Goal: Task Accomplishment & Management: Use online tool/utility

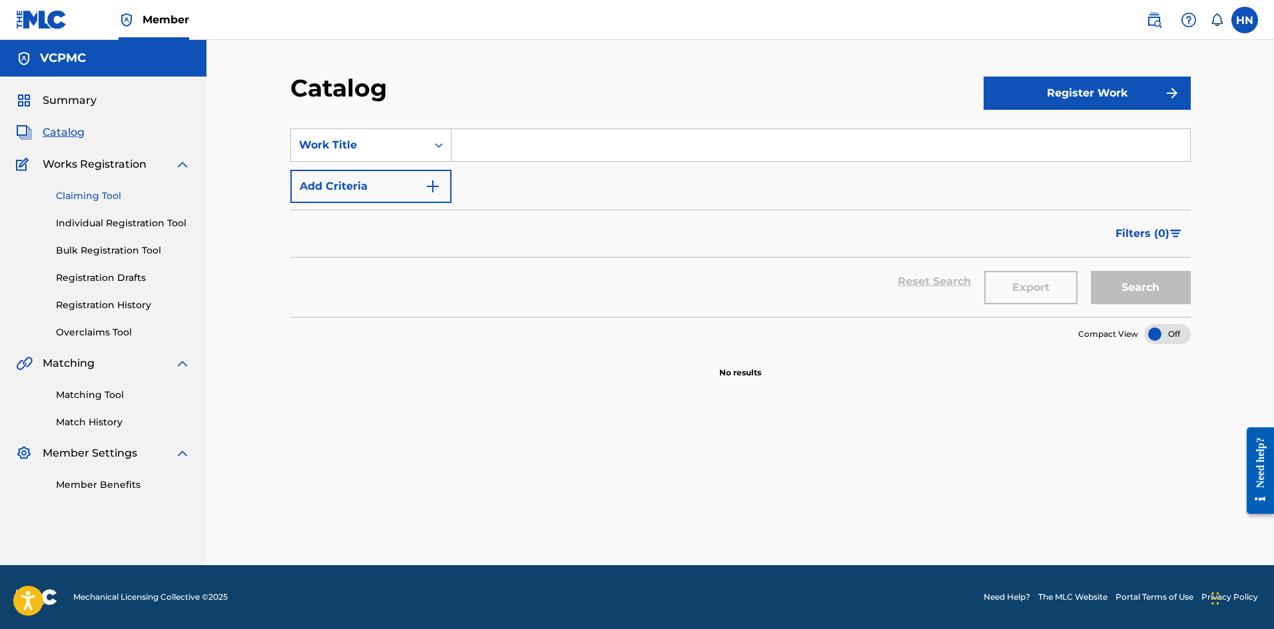
click at [107, 191] on link "Claiming Tool" at bounding box center [123, 196] width 134 height 14
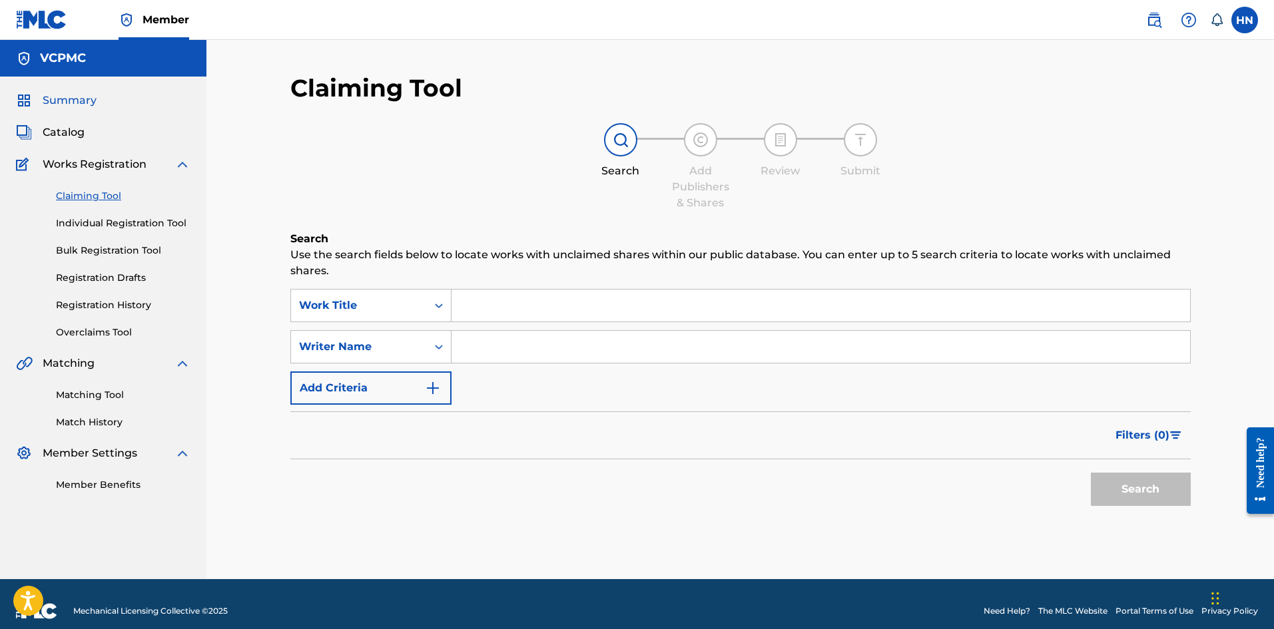
click at [68, 99] on span "Summary" at bounding box center [70, 101] width 54 height 16
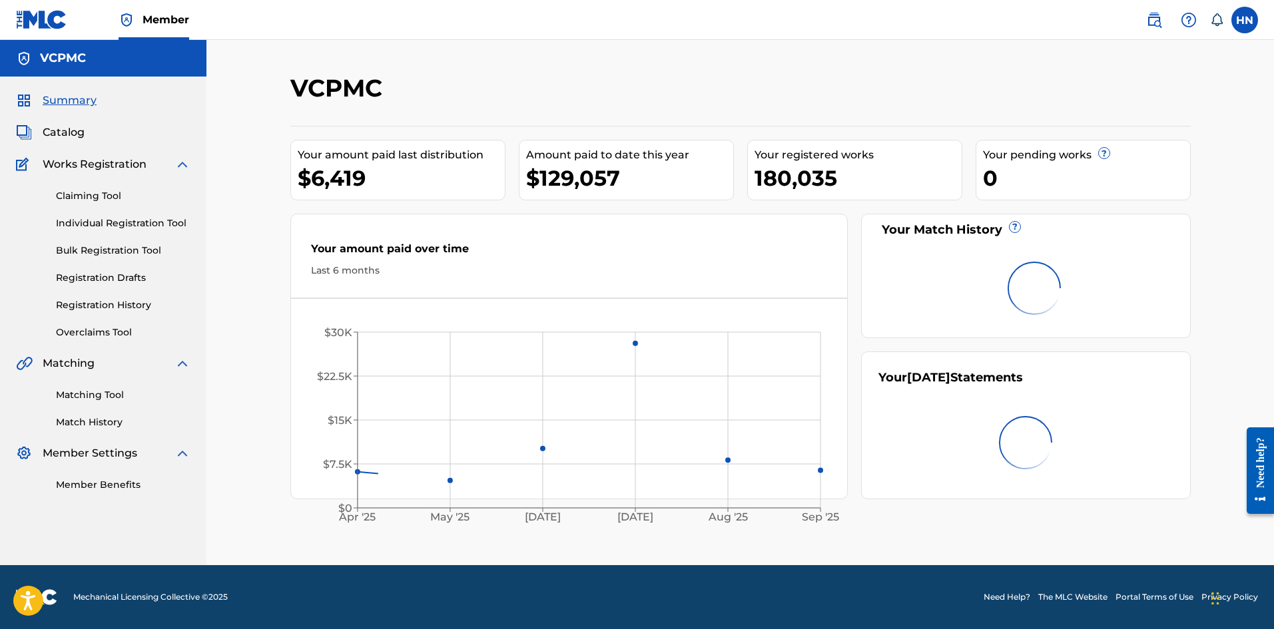
click at [50, 141] on div "Summary Catalog Works Registration Claiming Tool Individual Registration Tool B…" at bounding box center [103, 292] width 206 height 431
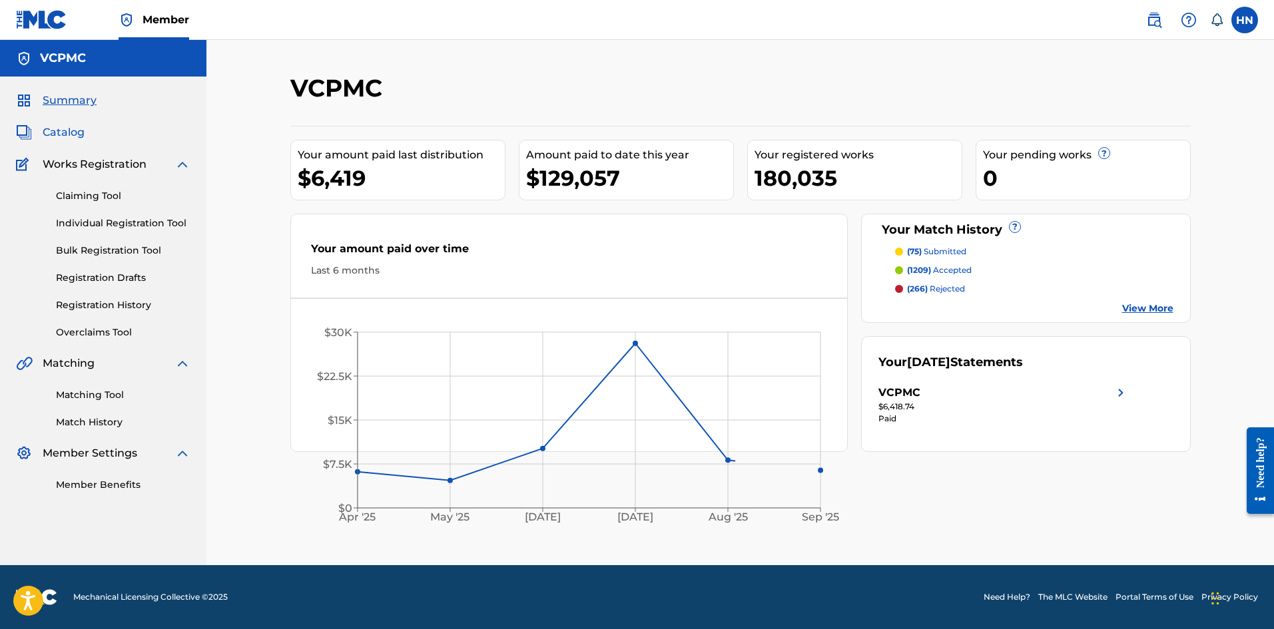
click at [60, 129] on span "Catalog" at bounding box center [64, 132] width 42 height 16
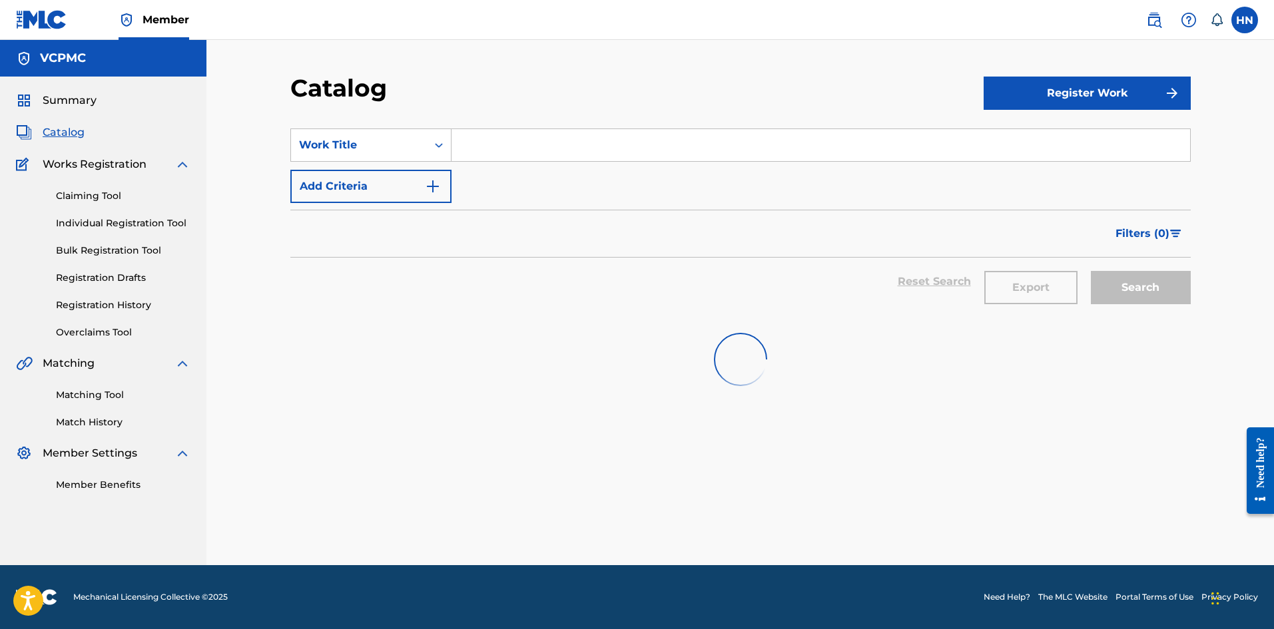
click at [476, 143] on input "Search Form" at bounding box center [820, 145] width 738 height 32
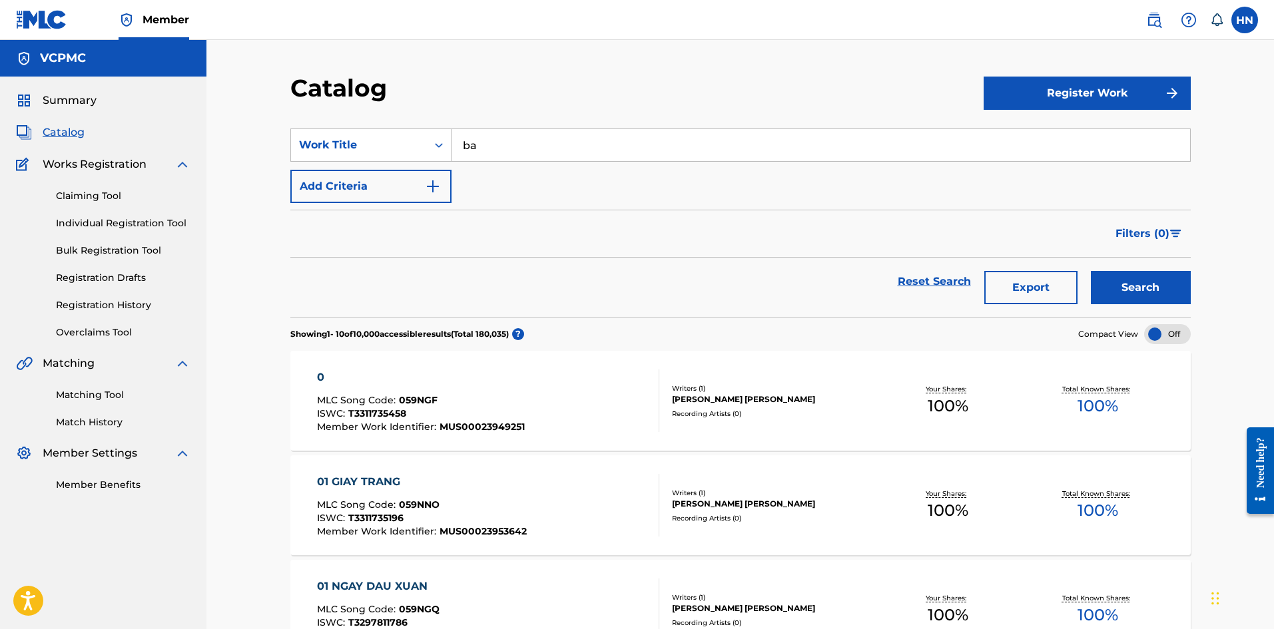
type input "b"
click at [499, 146] on input "Search Form" at bounding box center [820, 145] width 738 height 32
click at [479, 142] on input "Search Form" at bounding box center [820, 145] width 738 height 32
paste input "bắc bling"
type input "bắc bling"
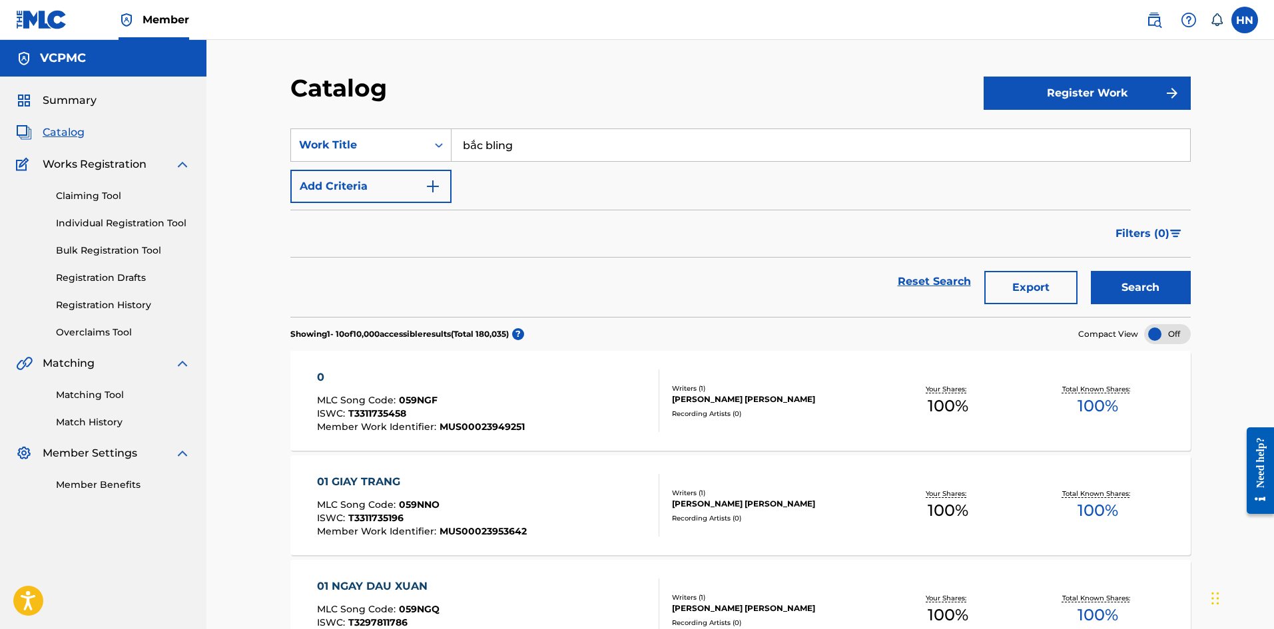
click at [1090, 271] on button "Search" at bounding box center [1140, 287] width 100 height 33
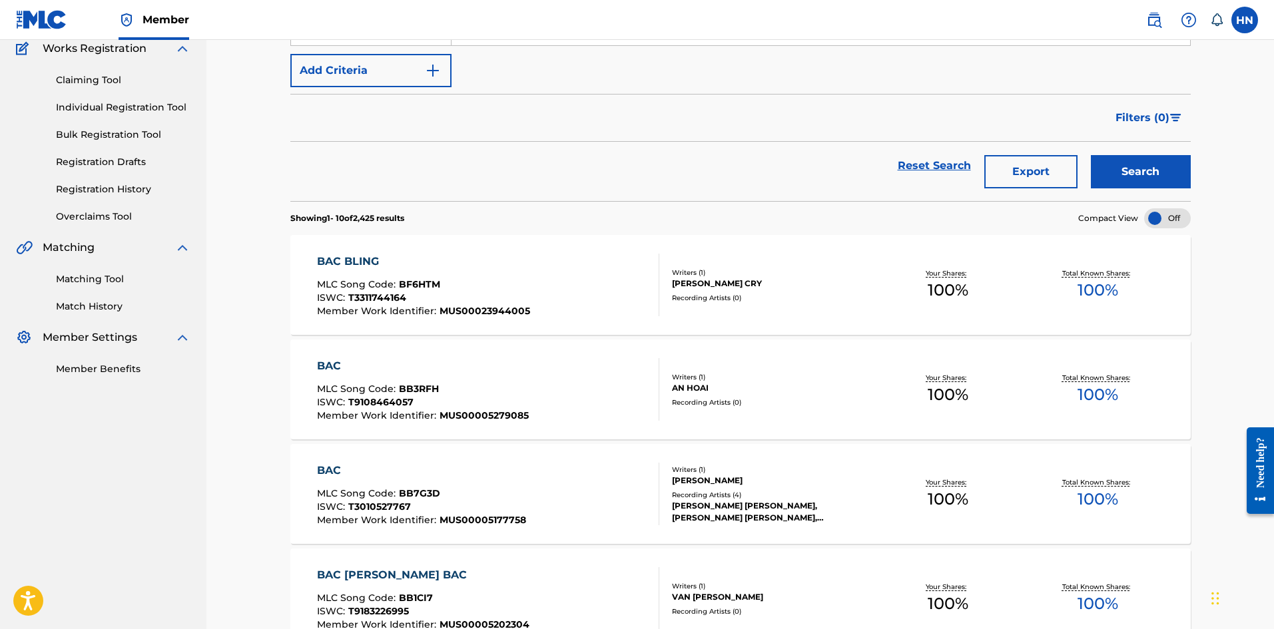
scroll to position [133, 0]
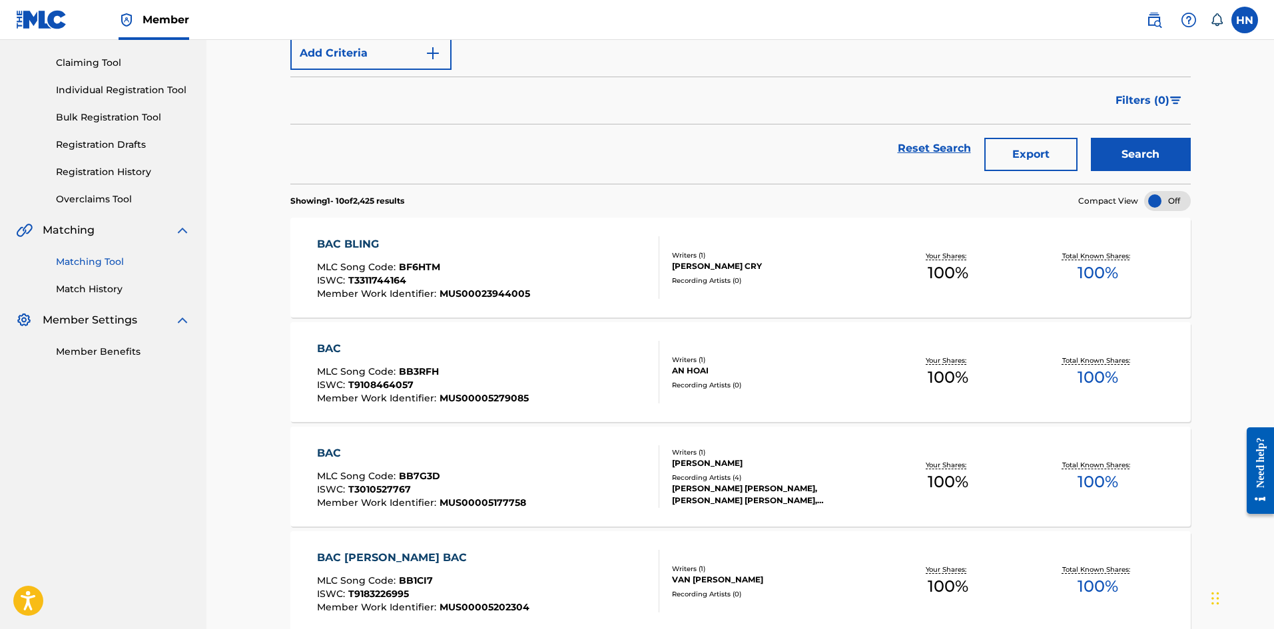
click at [112, 258] on link "Matching Tool" at bounding box center [123, 262] width 134 height 14
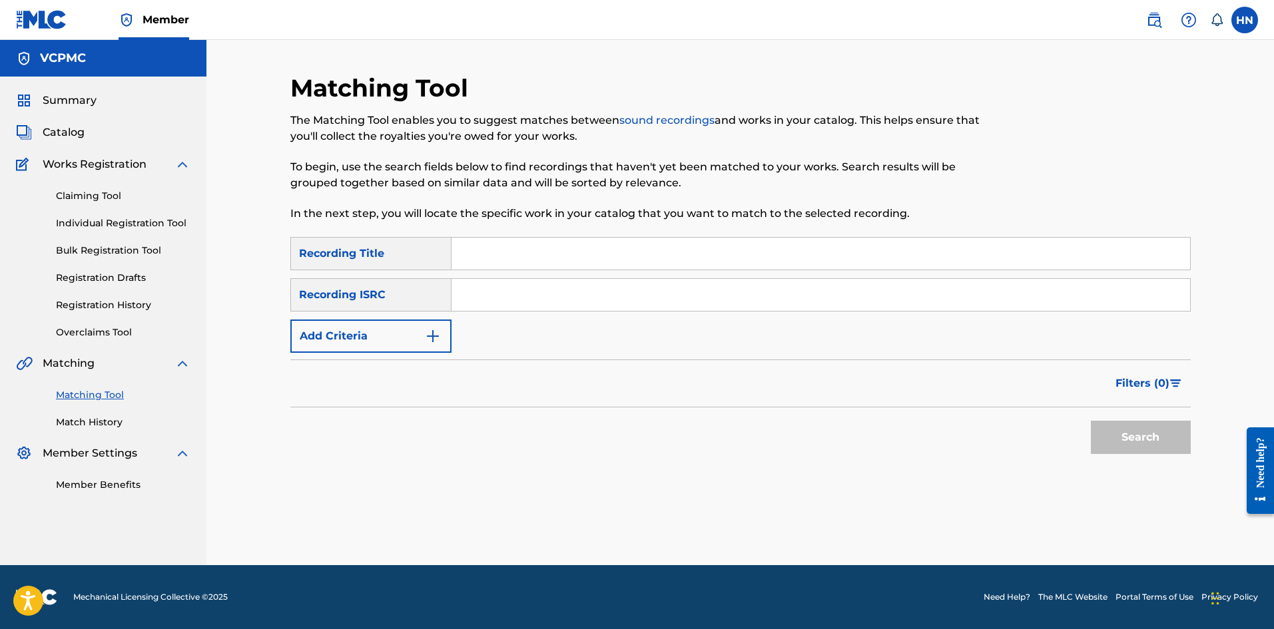
click at [489, 250] on input "Search Form" at bounding box center [820, 254] width 738 height 32
type input "bac bling"
click at [1090, 421] on button "Search" at bounding box center [1140, 437] width 100 height 33
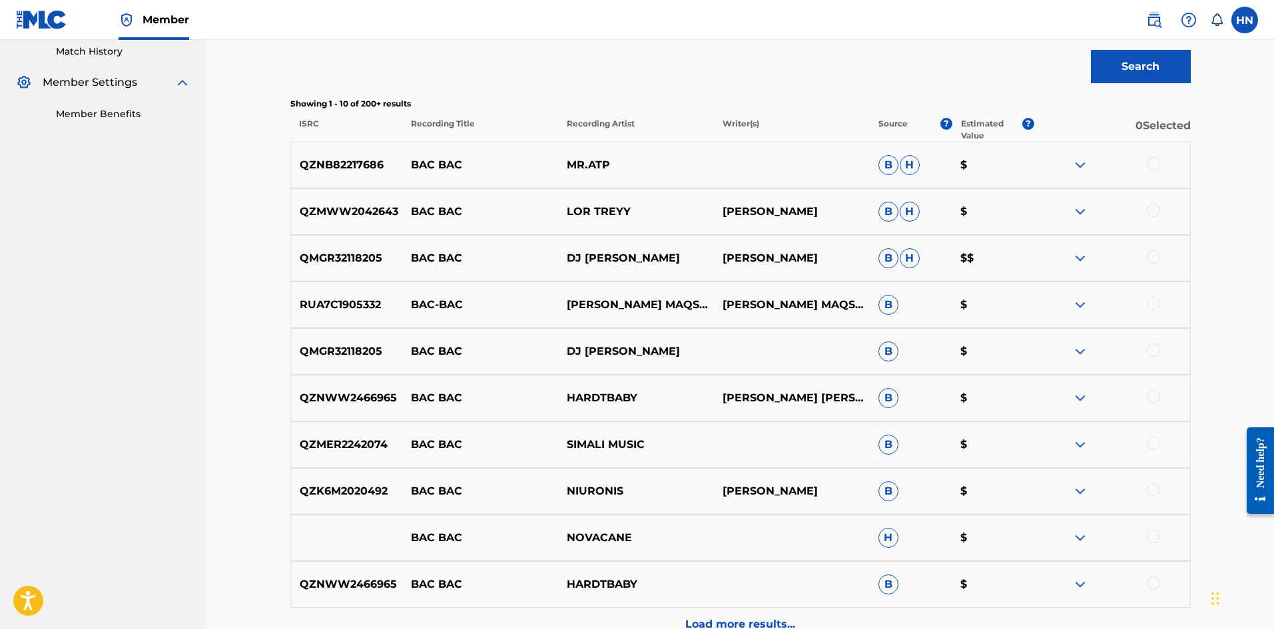
scroll to position [200, 0]
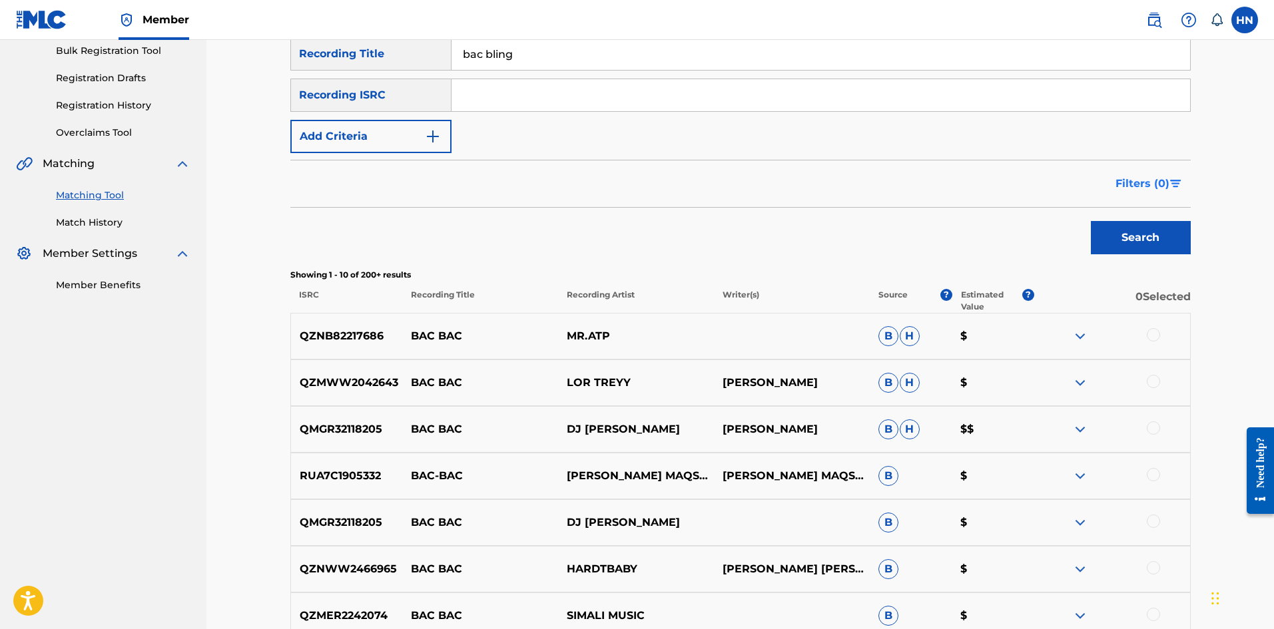
click at [1161, 186] on span "Filters ( 0 )" at bounding box center [1142, 184] width 54 height 16
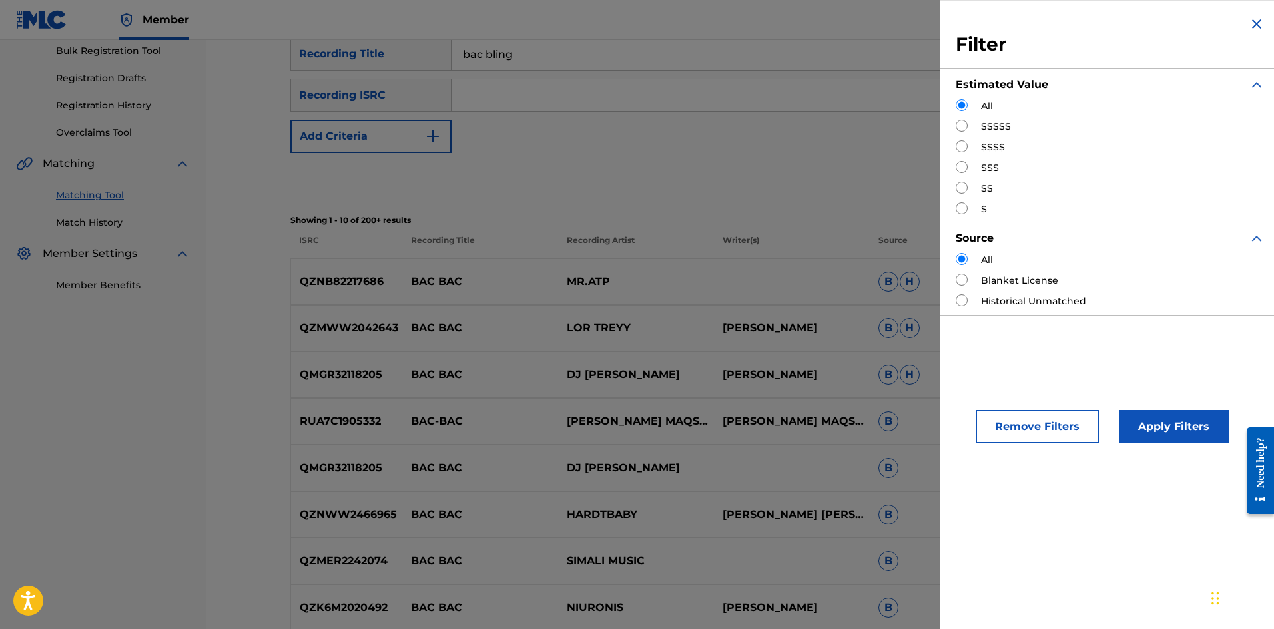
click at [990, 128] on label "$$$$$" at bounding box center [996, 127] width 30 height 14
click at [969, 128] on div "$$$$$" at bounding box center [1109, 127] width 309 height 14
click at [959, 124] on input "Search Form" at bounding box center [961, 126] width 12 height 12
radio input "true"
click at [1158, 422] on button "Apply Filters" at bounding box center [1173, 426] width 110 height 33
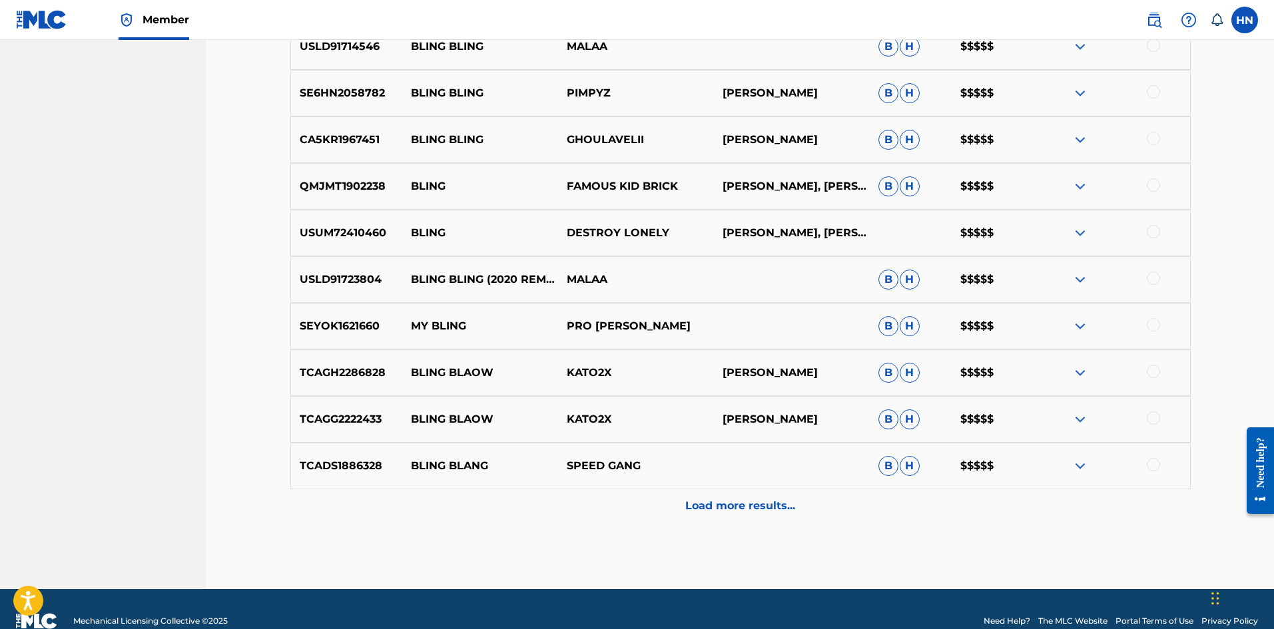
scroll to position [513, 0]
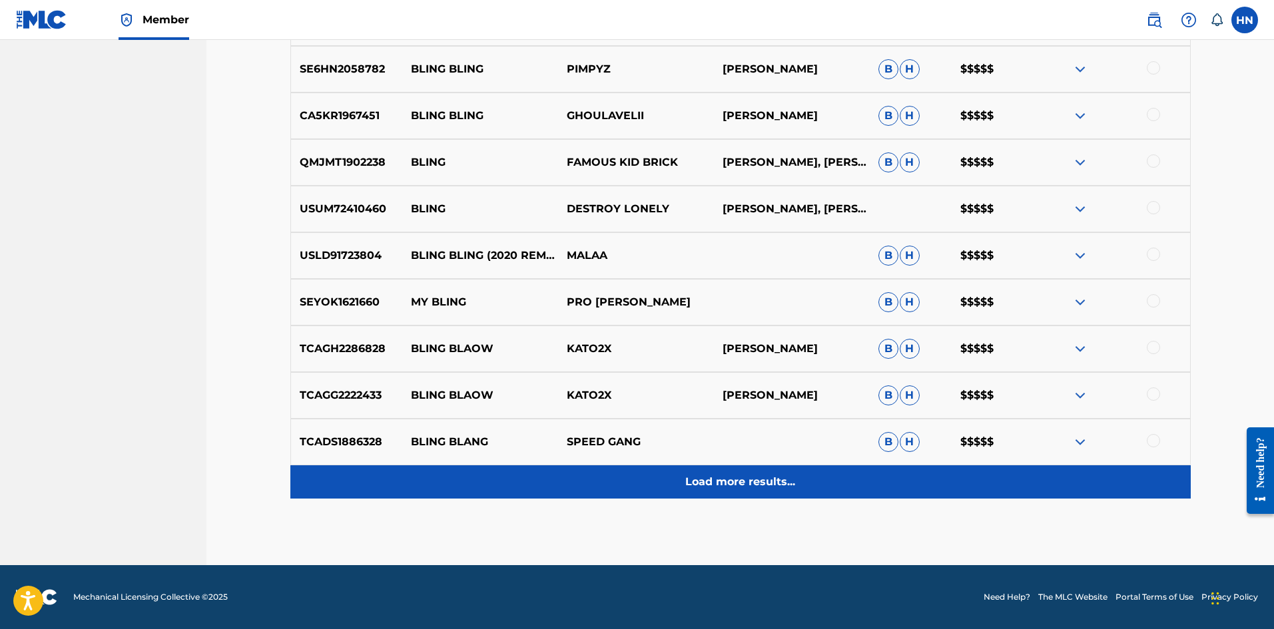
click at [759, 478] on p "Load more results..." at bounding box center [740, 482] width 110 height 16
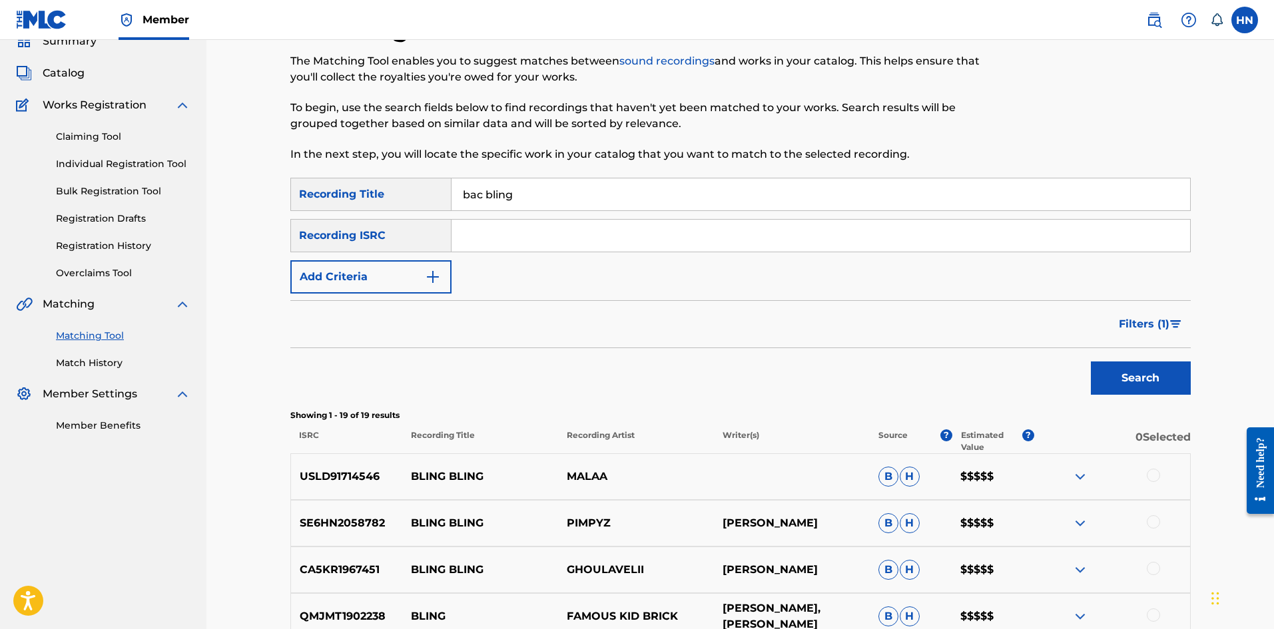
scroll to position [34, 0]
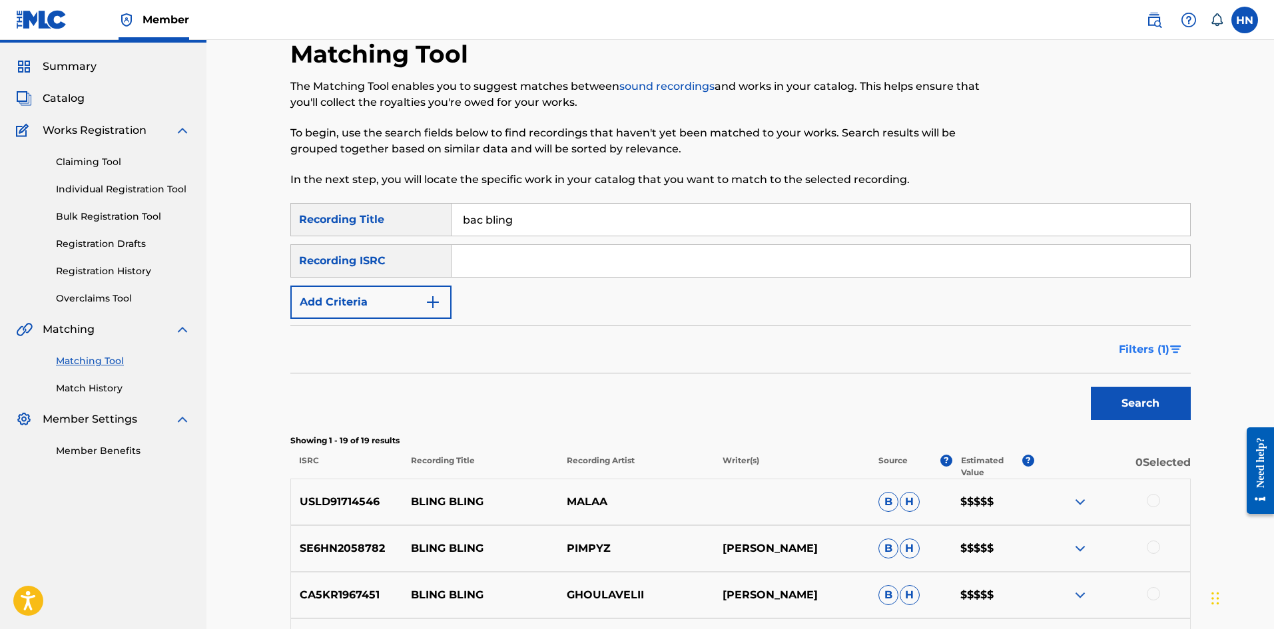
click at [1166, 348] on span "Filters ( 1 )" at bounding box center [1143, 350] width 51 height 16
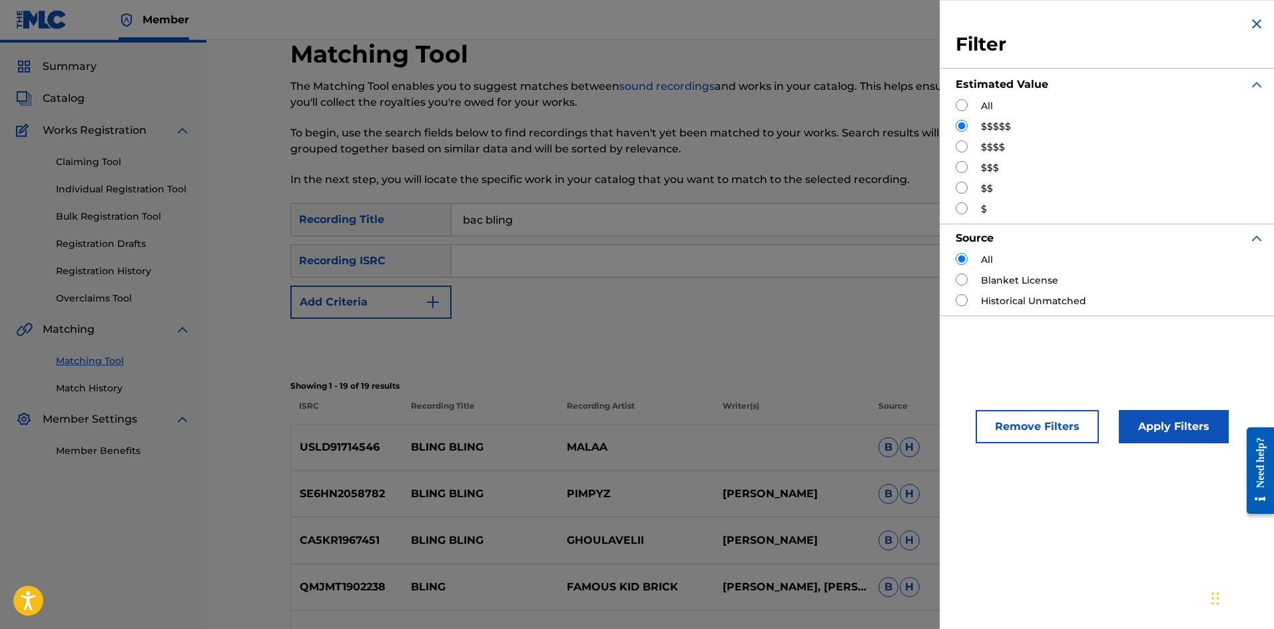
click at [971, 148] on div "$$$$" at bounding box center [1109, 147] width 309 height 14
click at [962, 148] on input "Search Form" at bounding box center [961, 146] width 12 height 12
radio input "true"
click at [1168, 426] on button "Apply Filters" at bounding box center [1173, 426] width 110 height 33
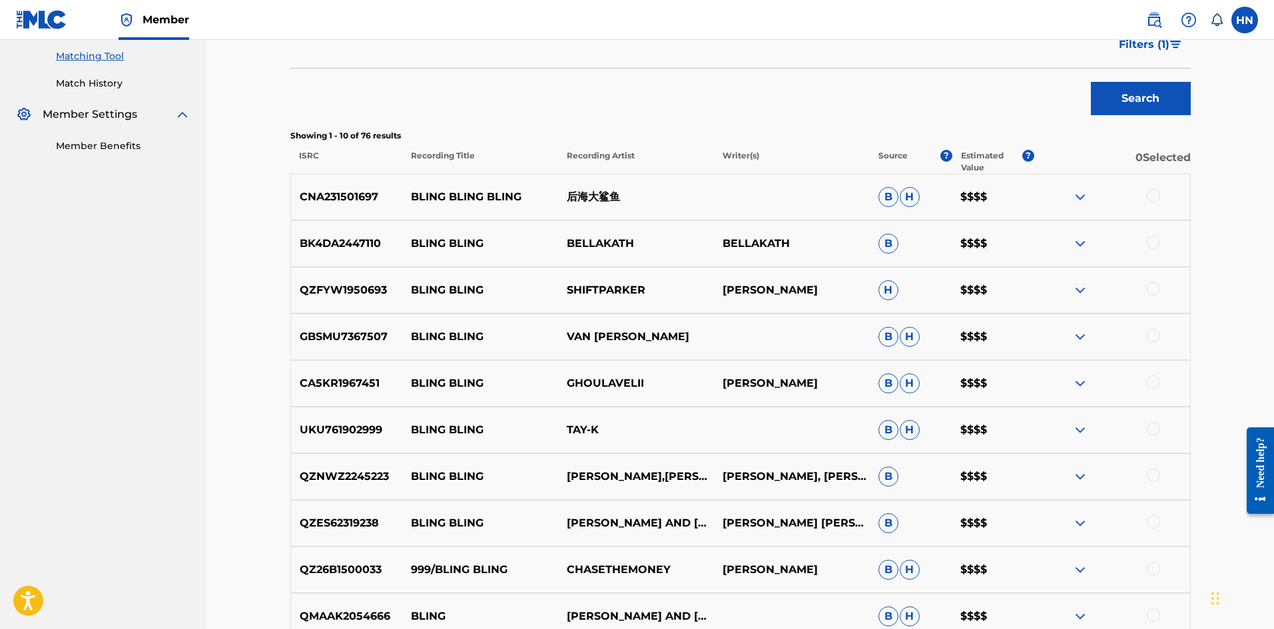
scroll to position [513, 0]
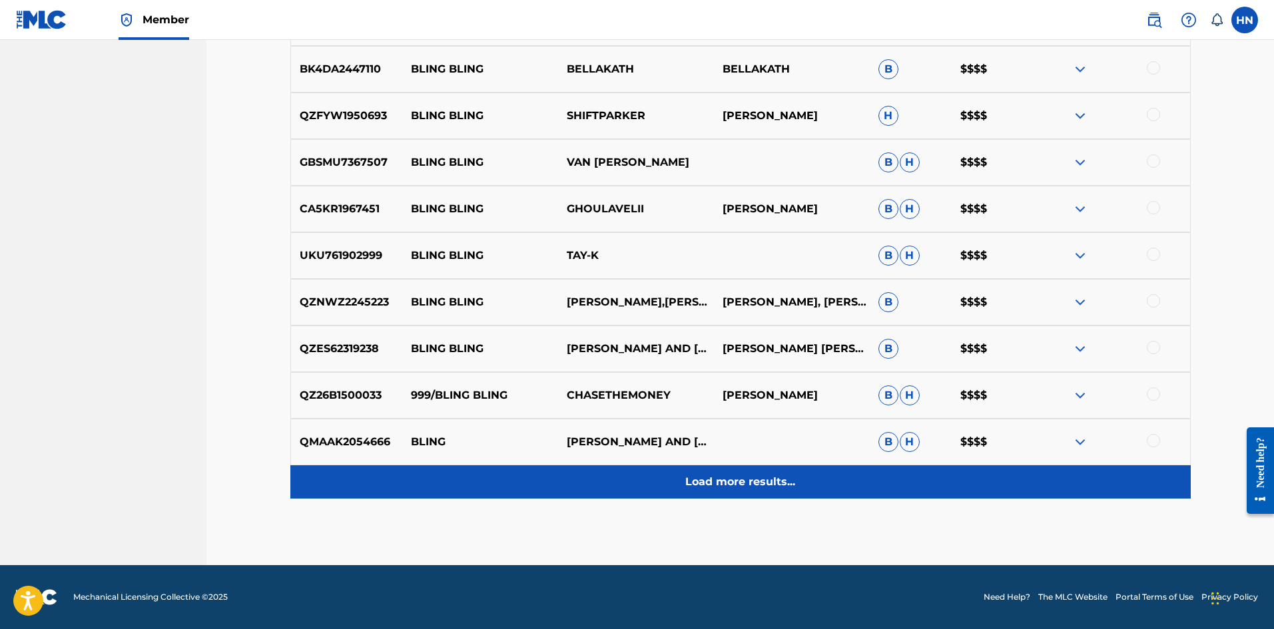
click at [760, 480] on p "Load more results..." at bounding box center [740, 482] width 110 height 16
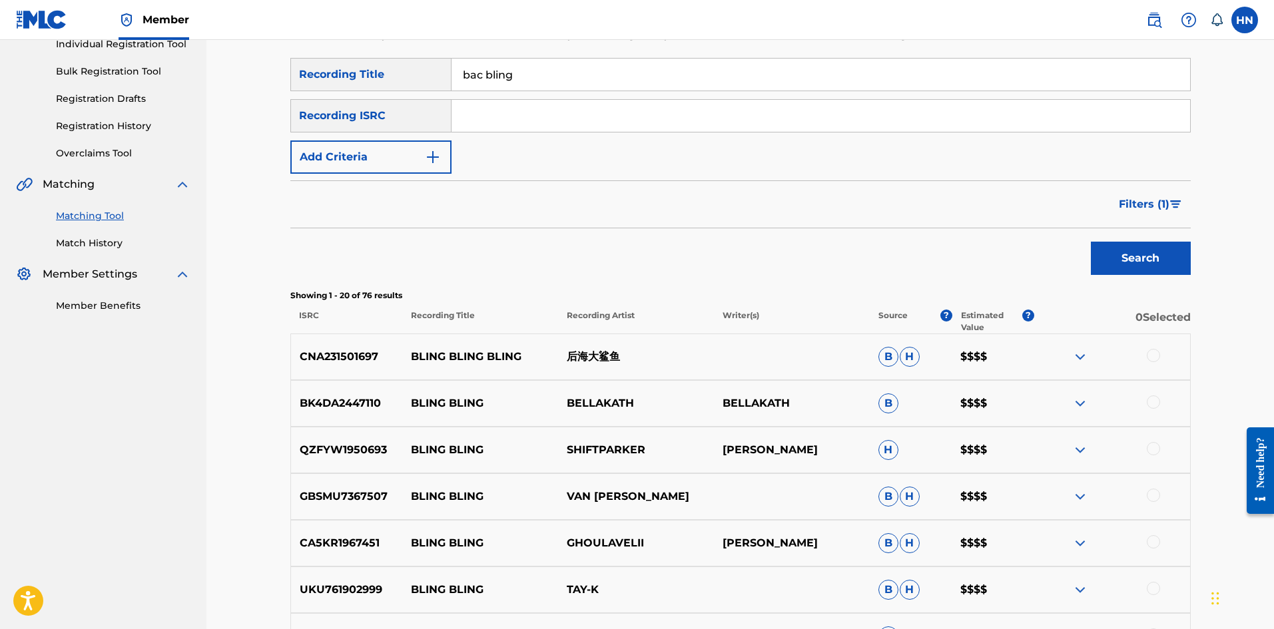
scroll to position [47, 0]
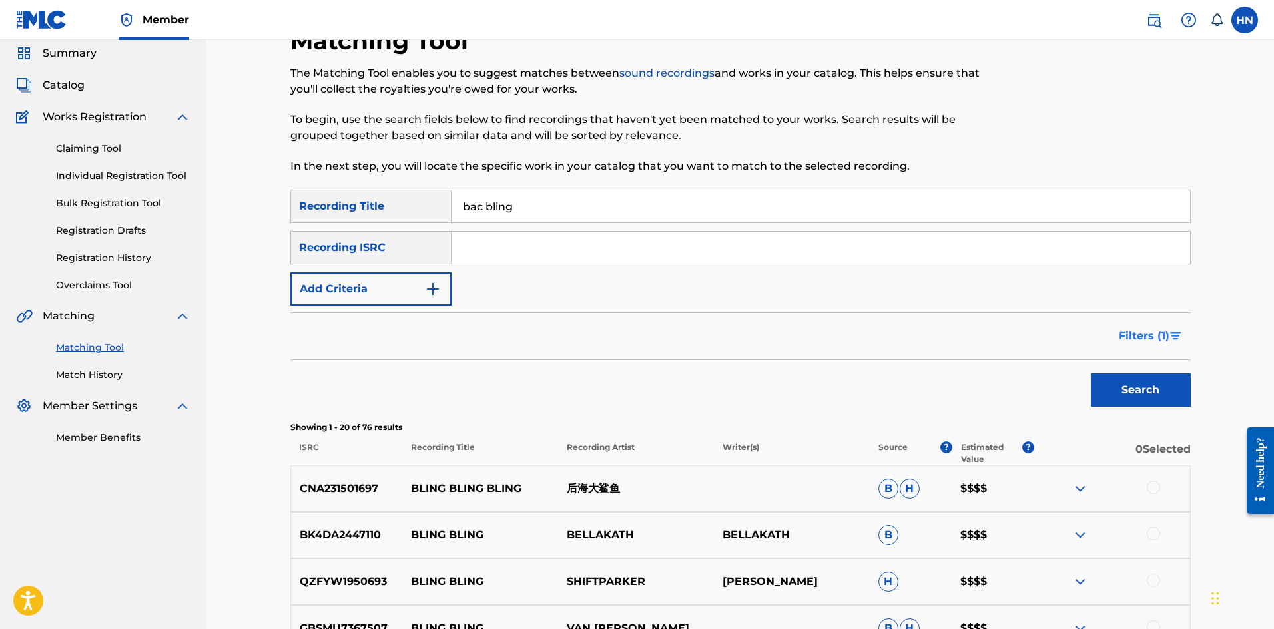
click at [1170, 338] on img "Search Form" at bounding box center [1175, 336] width 11 height 8
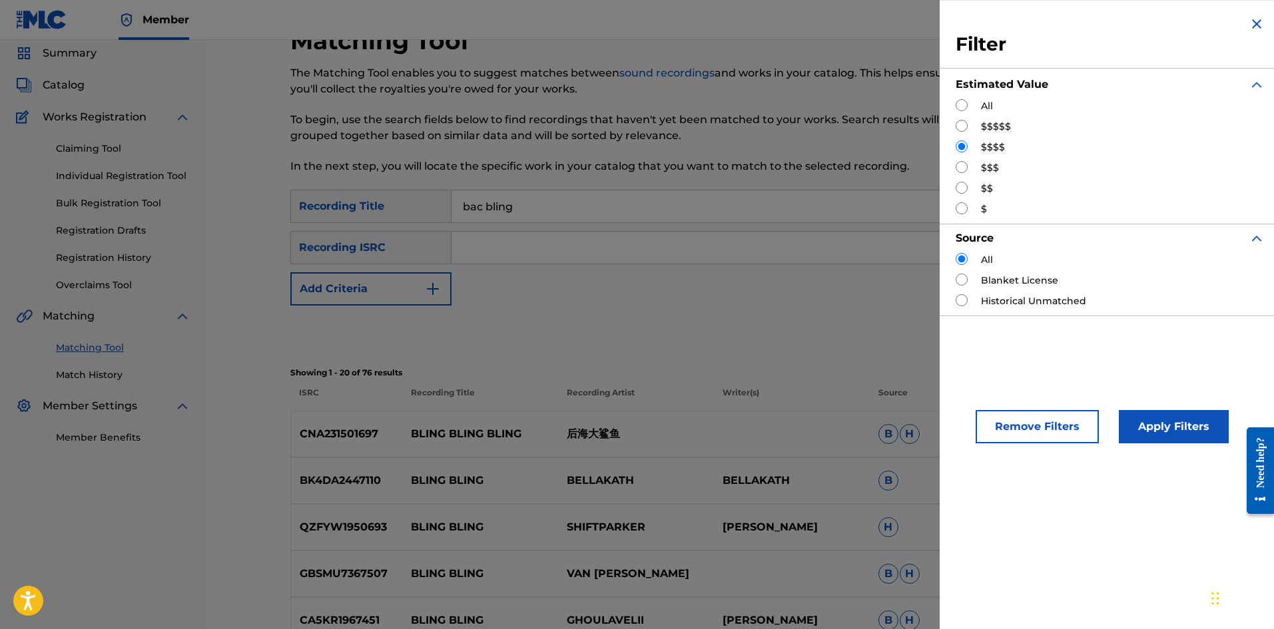
click at [973, 168] on div "$$$" at bounding box center [1109, 168] width 309 height 14
click at [951, 171] on div "Filter Estimated Value All $$$$$ $$$$ $$$ $$ $ Source All Blanket License Histo…" at bounding box center [1109, 166] width 341 height 332
click at [962, 168] on input "Search Form" at bounding box center [961, 167] width 12 height 12
radio input "true"
click at [1147, 415] on button "Apply Filters" at bounding box center [1173, 426] width 110 height 33
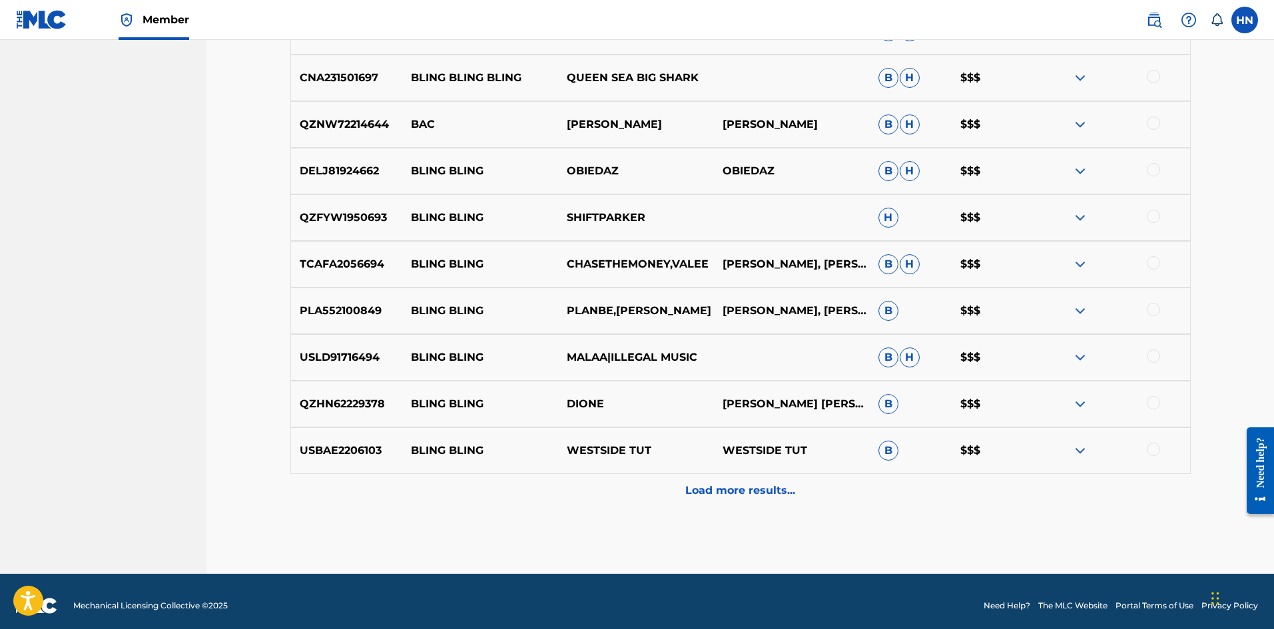
scroll to position [513, 0]
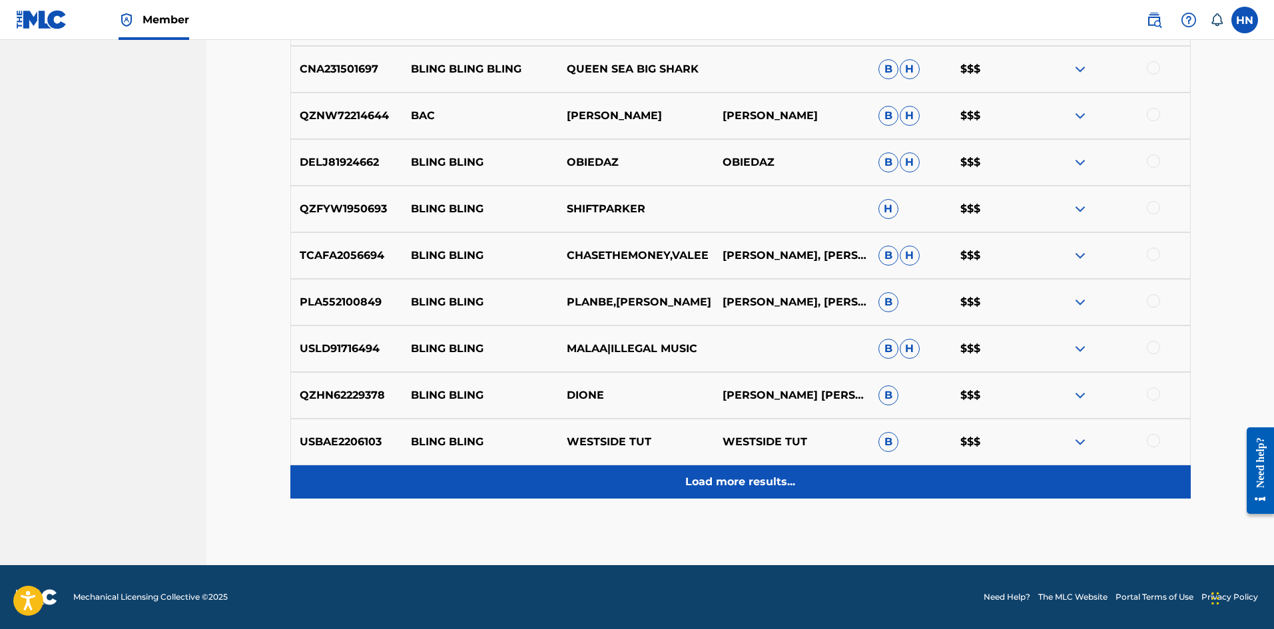
click at [744, 475] on p "Load more results..." at bounding box center [740, 482] width 110 height 16
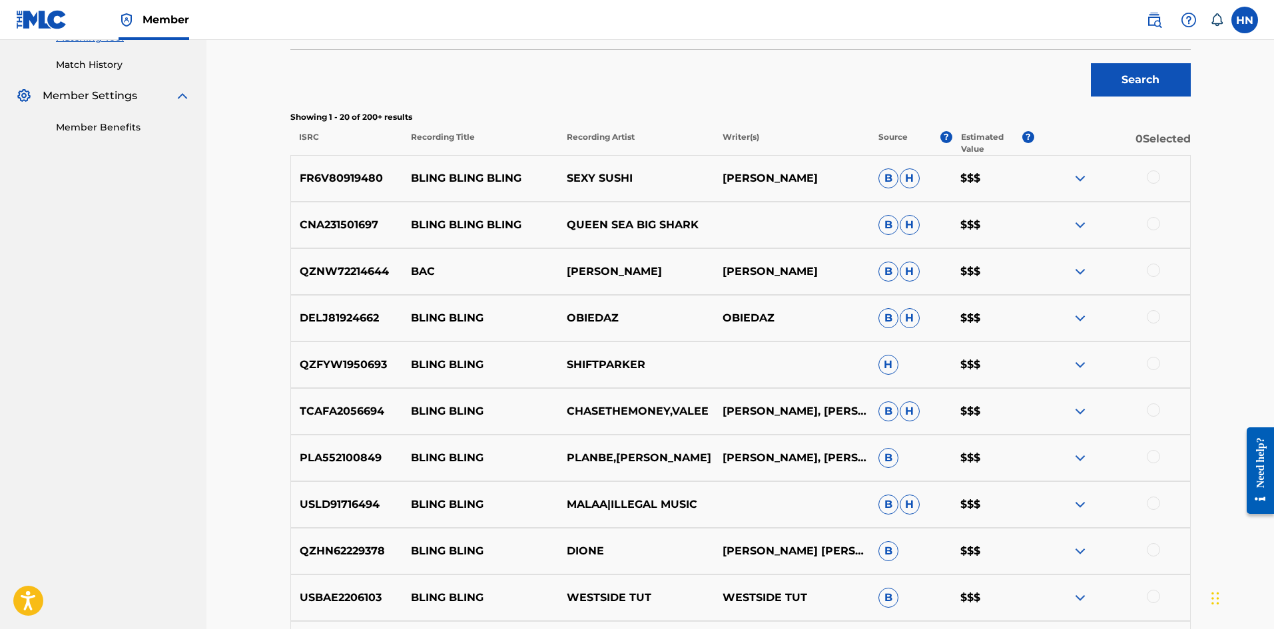
scroll to position [180, 0]
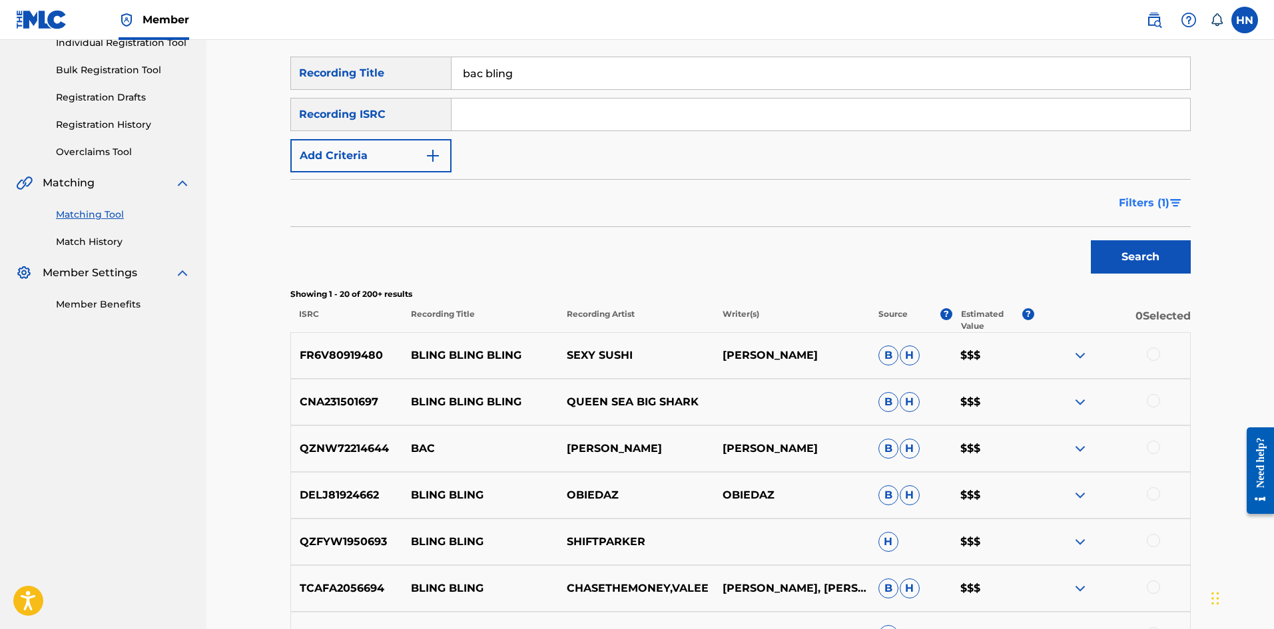
click at [1188, 202] on button "Filters ( 1 )" at bounding box center [1150, 202] width 80 height 33
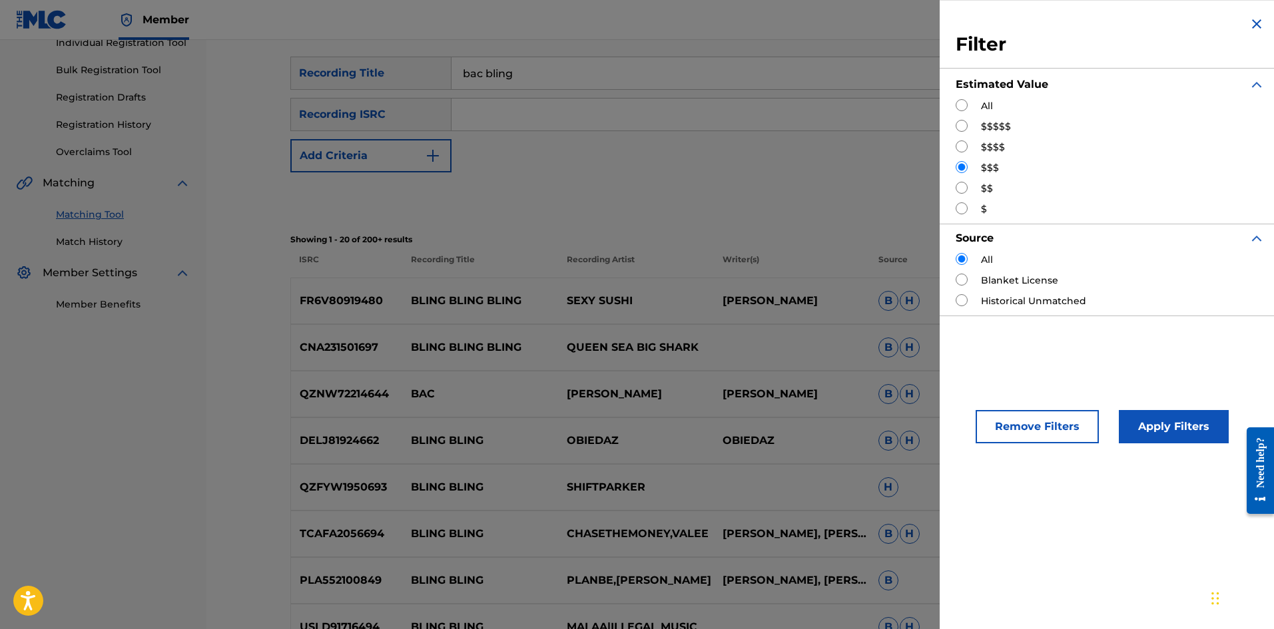
click at [969, 188] on div "$$" at bounding box center [1109, 189] width 309 height 14
click at [964, 188] on input "Search Form" at bounding box center [961, 188] width 12 height 12
radio input "true"
click at [1131, 410] on div "Apply Filters" at bounding box center [1153, 423] width 110 height 40
click at [1135, 417] on button "Apply Filters" at bounding box center [1173, 426] width 110 height 33
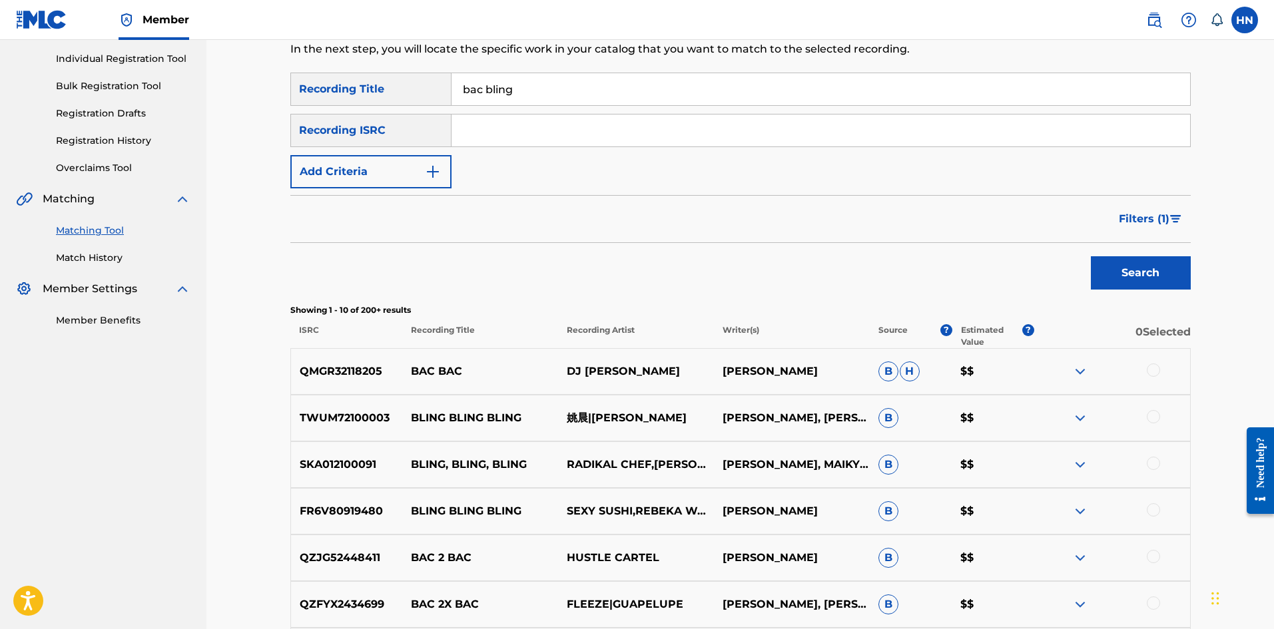
scroll to position [0, 0]
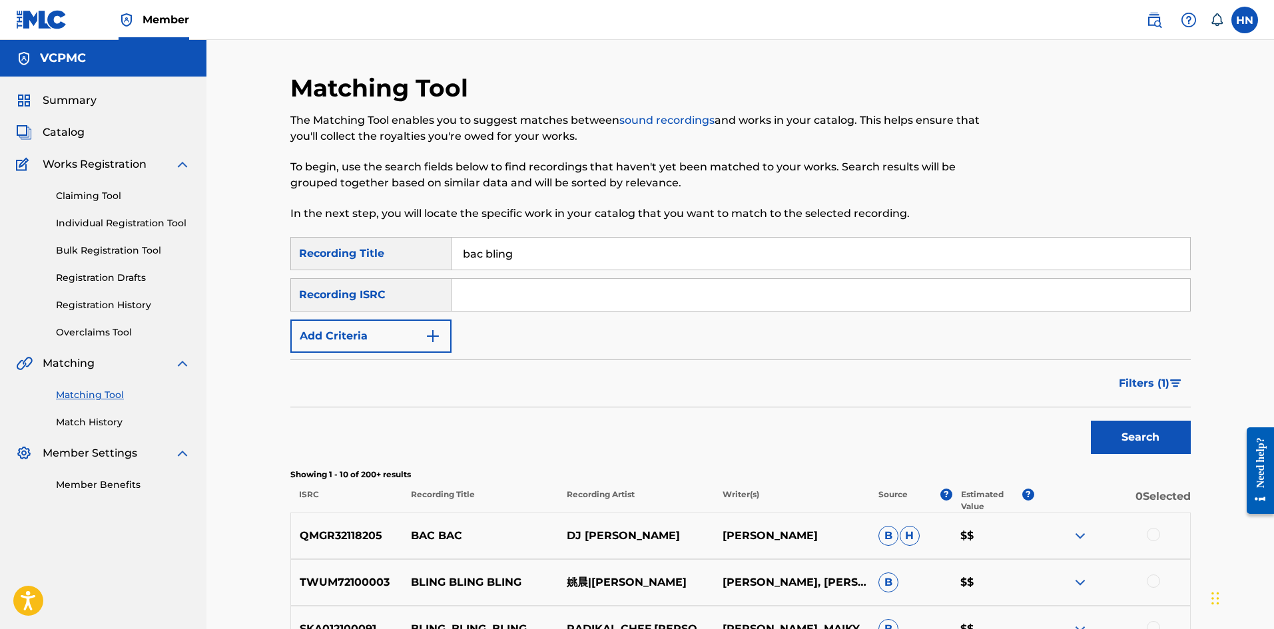
drag, startPoint x: 477, startPoint y: 256, endPoint x: 472, endPoint y: 250, distance: 7.1
click at [472, 250] on input "bac bling" at bounding box center [820, 254] width 738 height 32
type input "bắc bling"
click at [1090, 421] on button "Search" at bounding box center [1140, 437] width 100 height 33
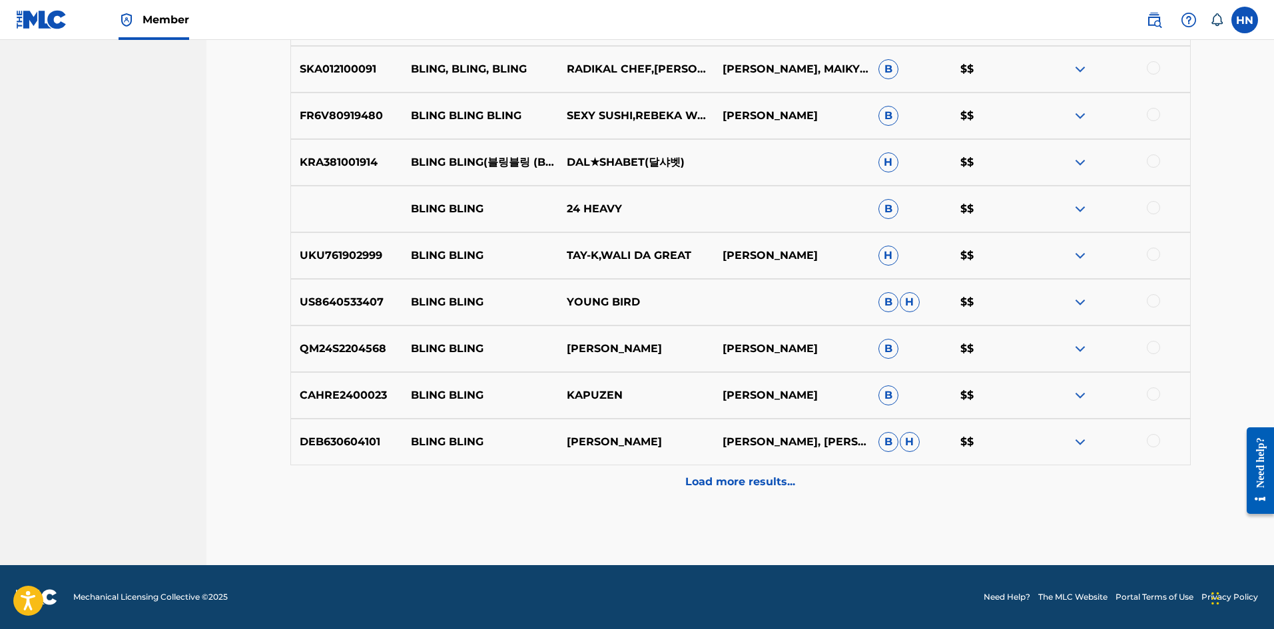
scroll to position [114, 0]
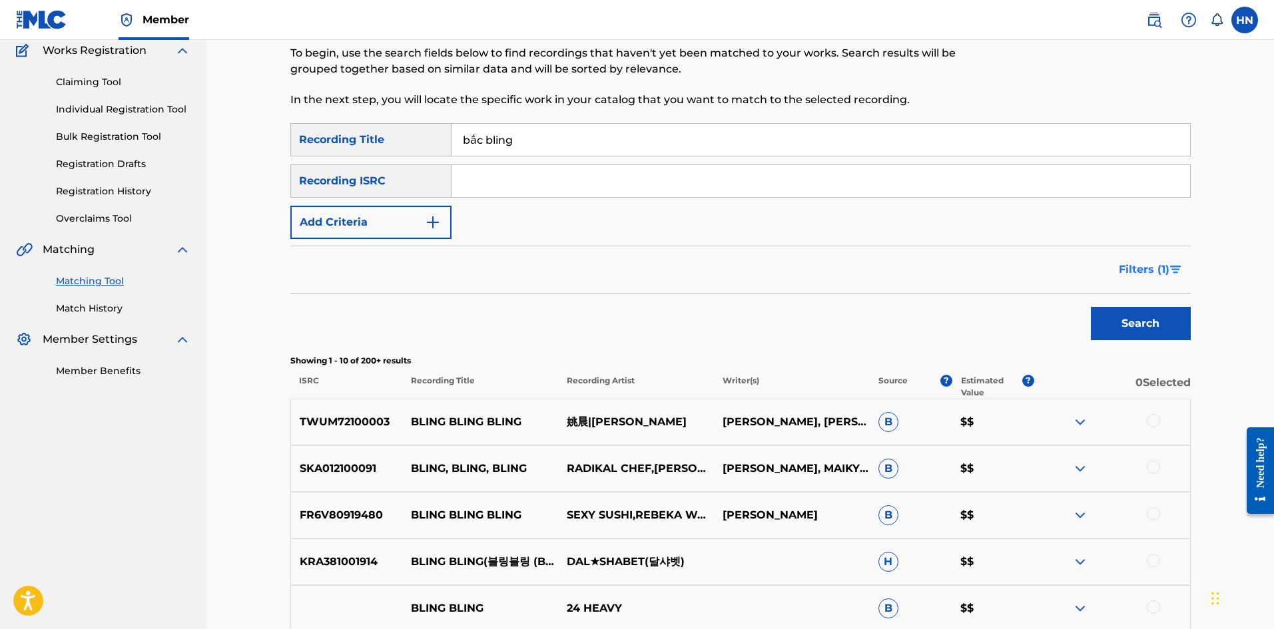
click at [1175, 266] on img "Search Form" at bounding box center [1175, 270] width 11 height 8
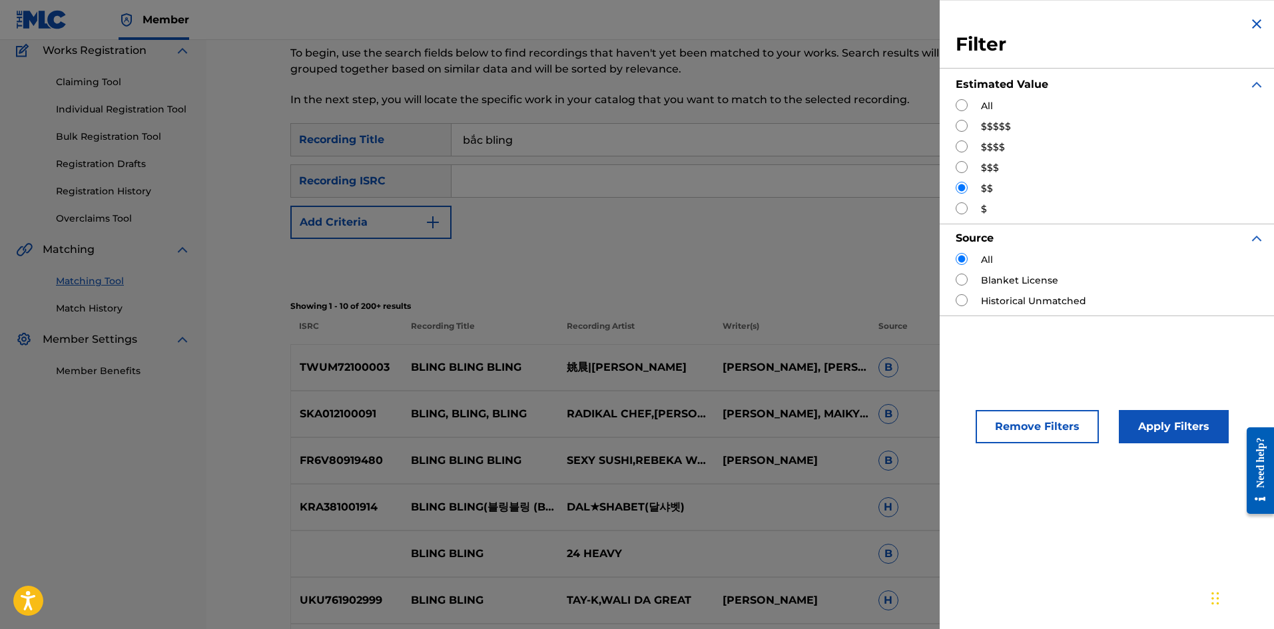
click at [967, 124] on input "Search Form" at bounding box center [961, 126] width 12 height 12
radio input "true"
click at [1146, 421] on button "Apply Filters" at bounding box center [1173, 426] width 110 height 33
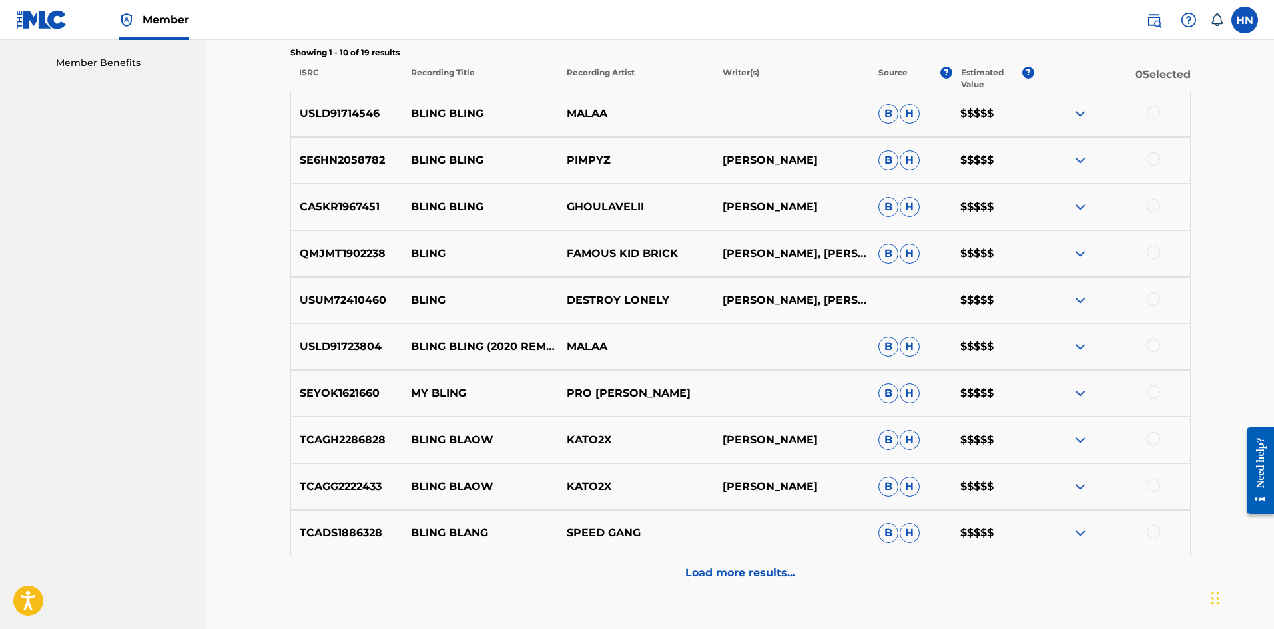
scroll to position [499, 0]
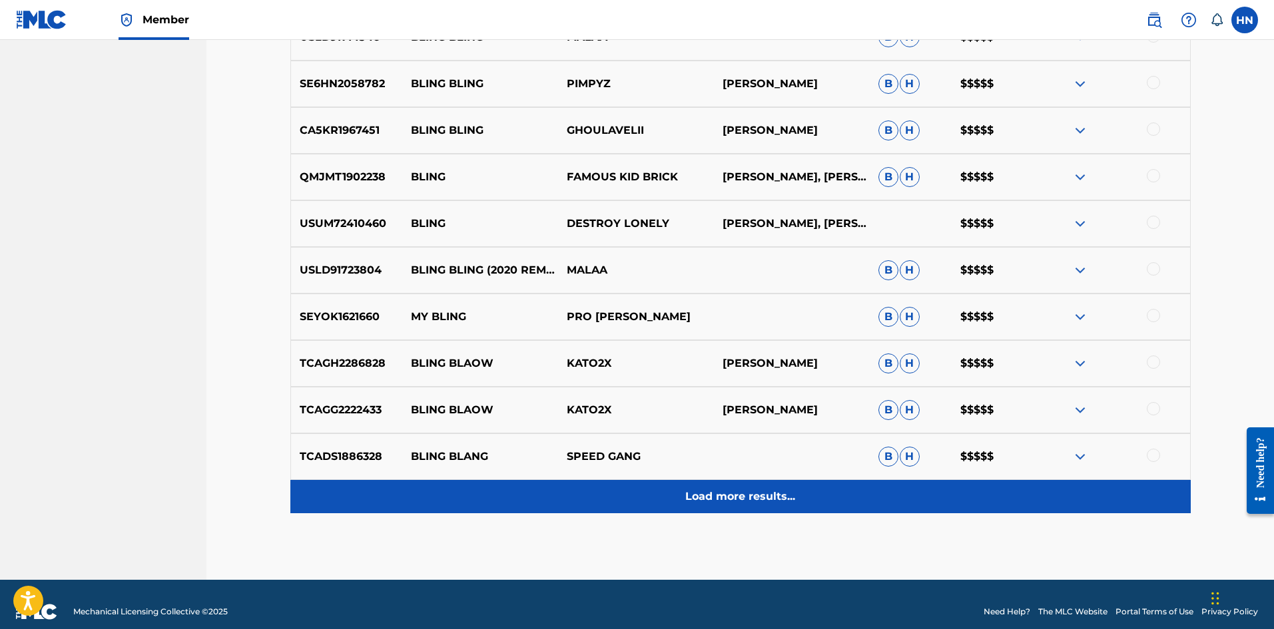
click at [740, 495] on p "Load more results..." at bounding box center [740, 497] width 110 height 16
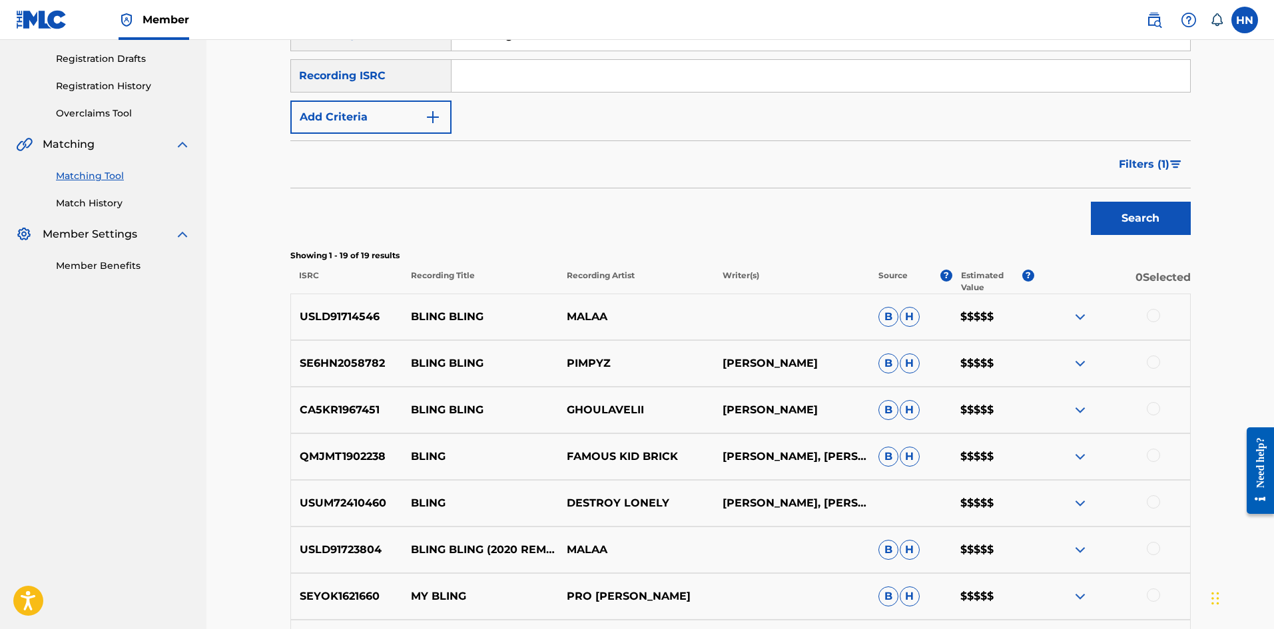
scroll to position [101, 0]
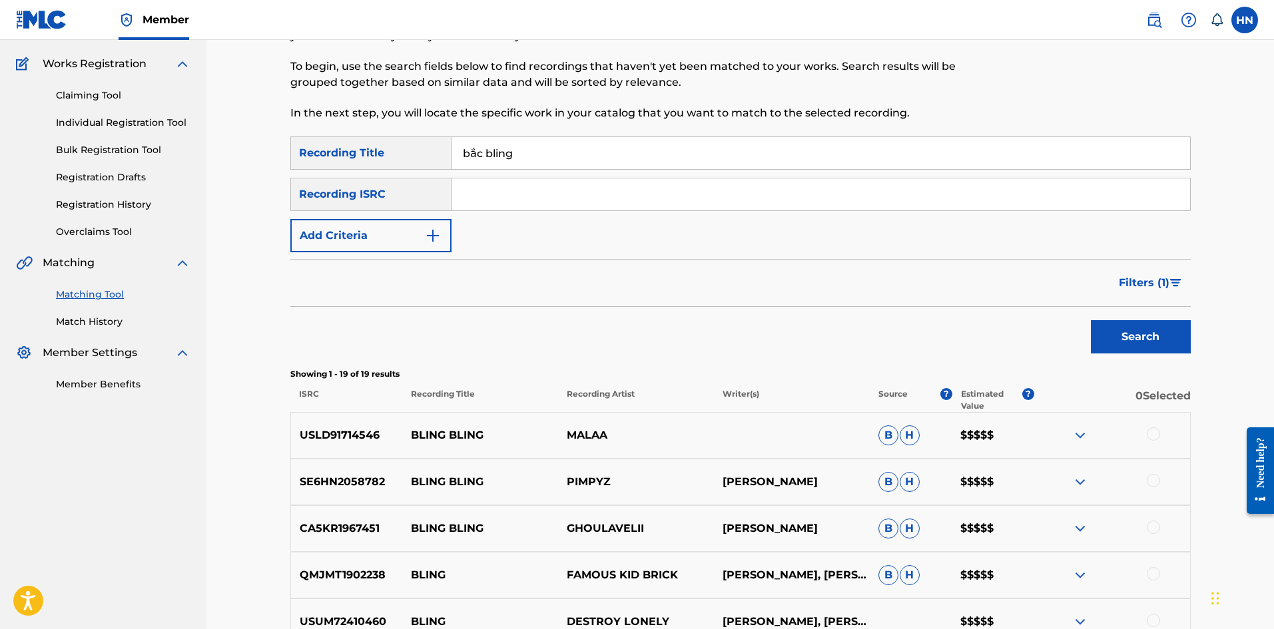
click at [1164, 281] on span "Filters ( 1 )" at bounding box center [1143, 283] width 51 height 16
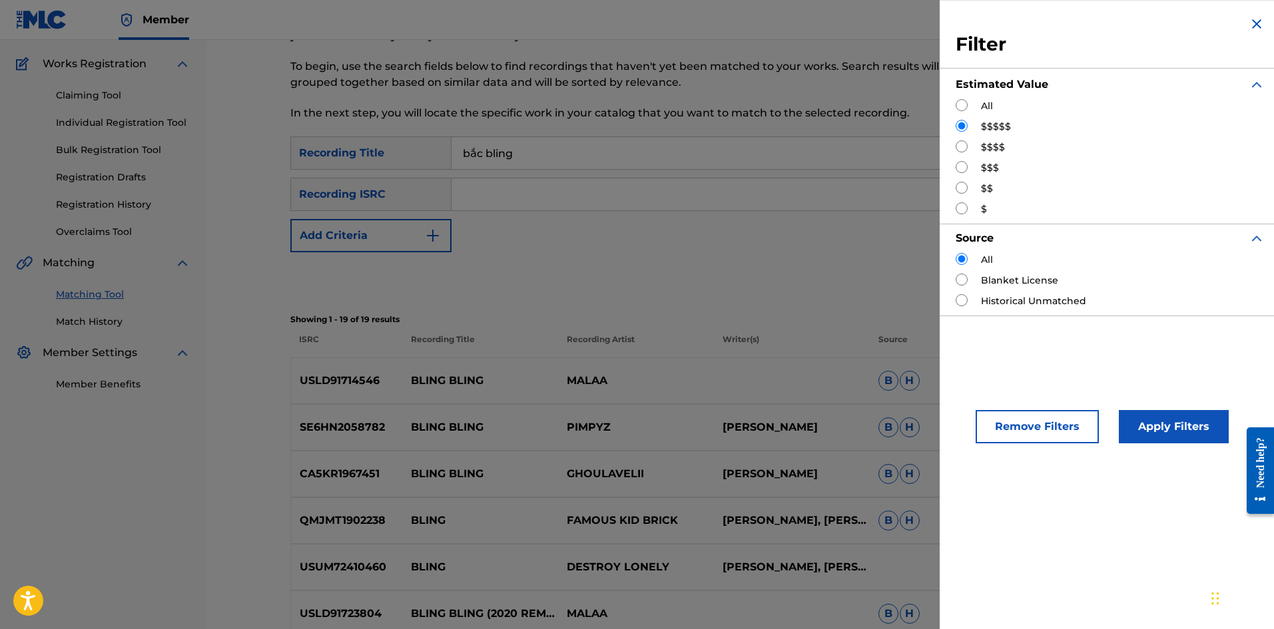
click at [965, 148] on input "Search Form" at bounding box center [961, 146] width 12 height 12
radio input "true"
click at [1177, 437] on button "Apply Filters" at bounding box center [1173, 426] width 110 height 33
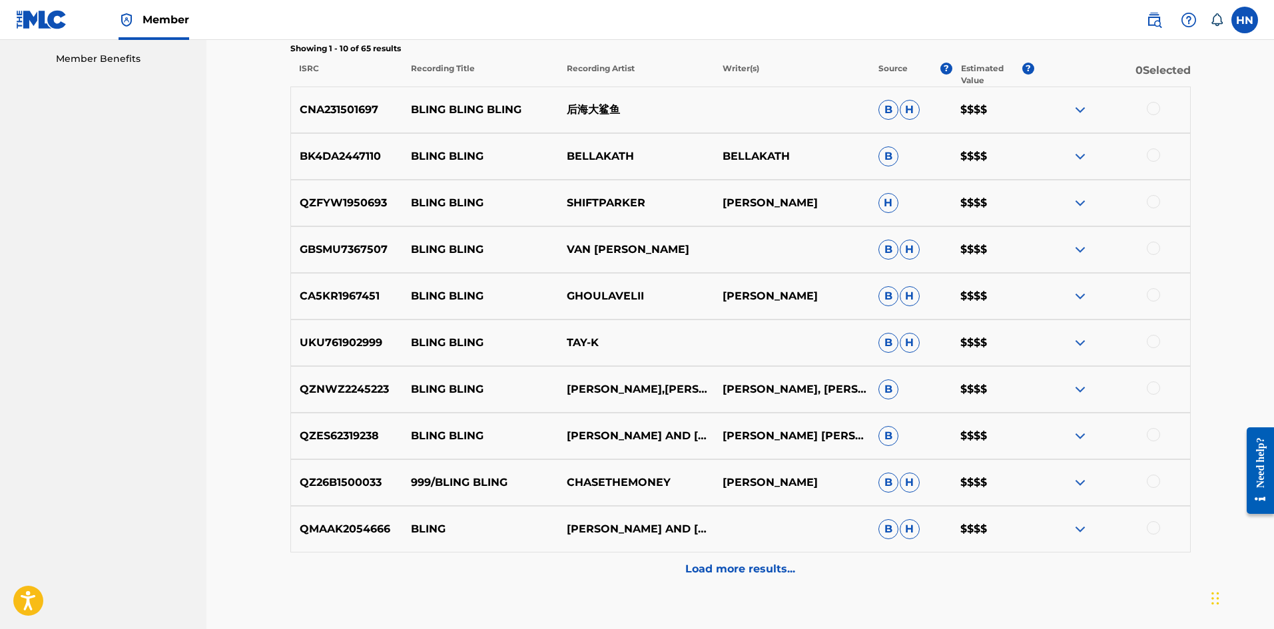
scroll to position [432, 0]
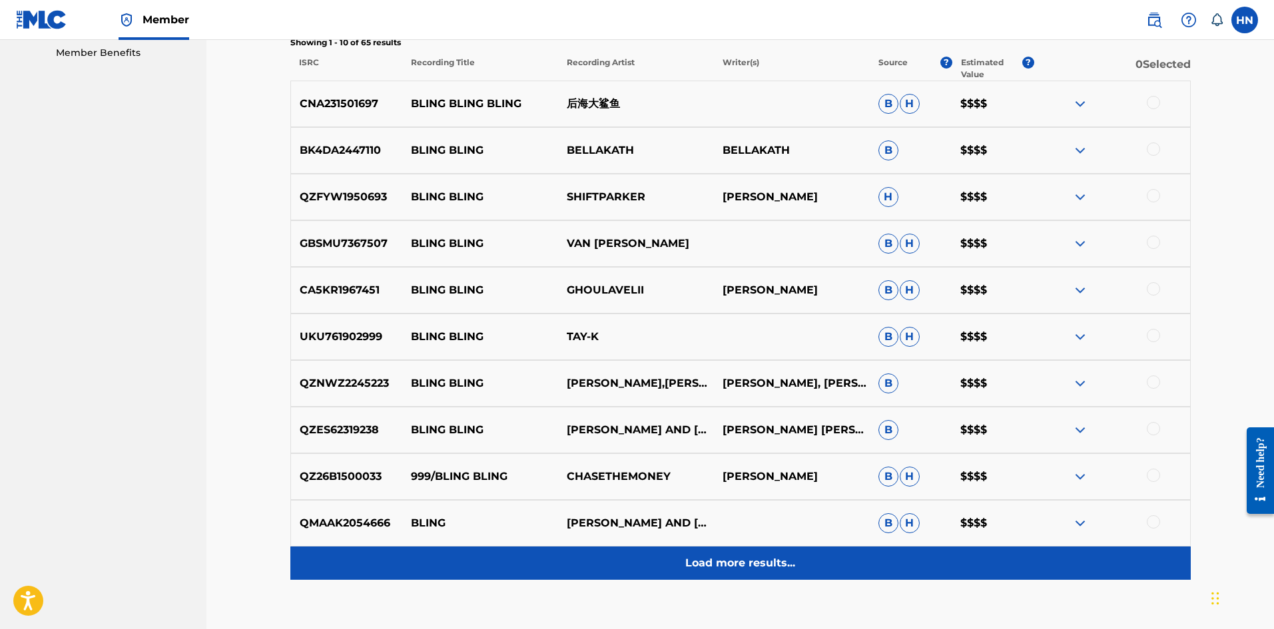
click at [730, 553] on div "Load more results..." at bounding box center [740, 563] width 900 height 33
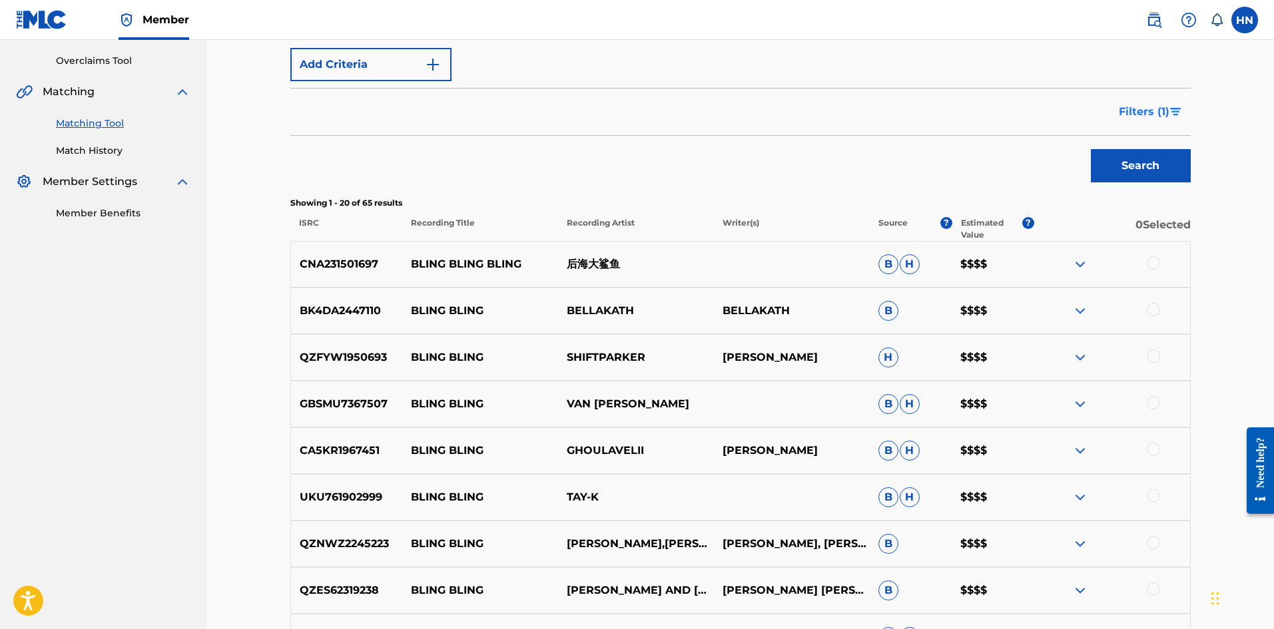
scroll to position [166, 0]
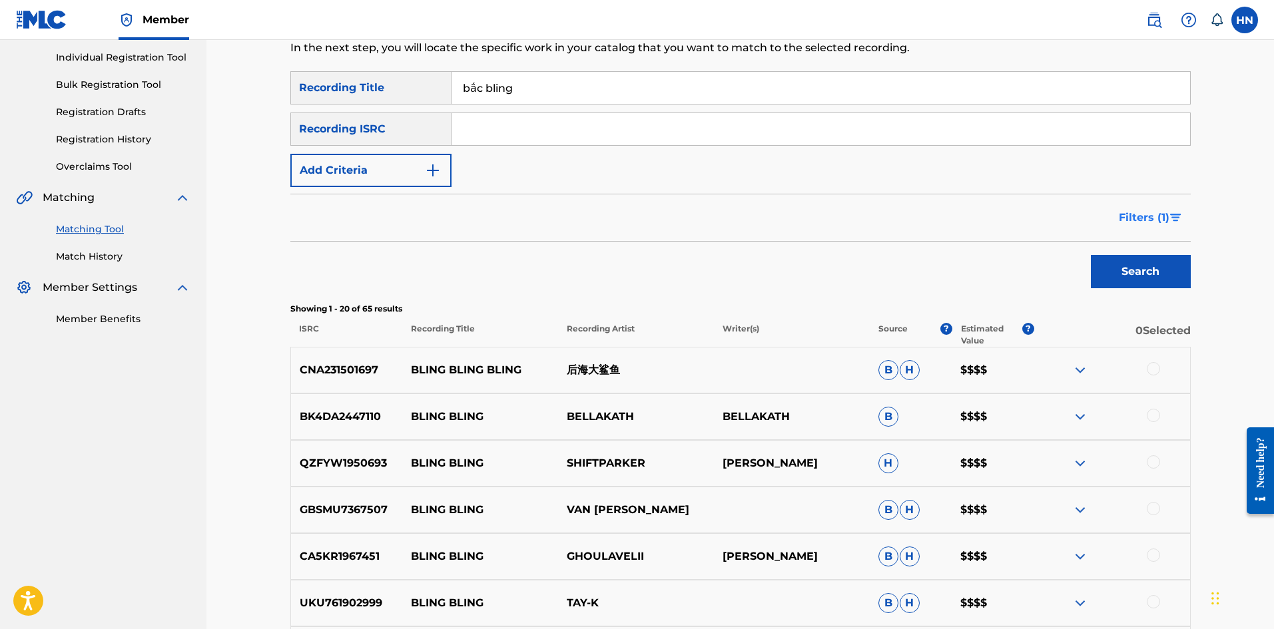
click at [1179, 215] on img "Search Form" at bounding box center [1175, 218] width 11 height 8
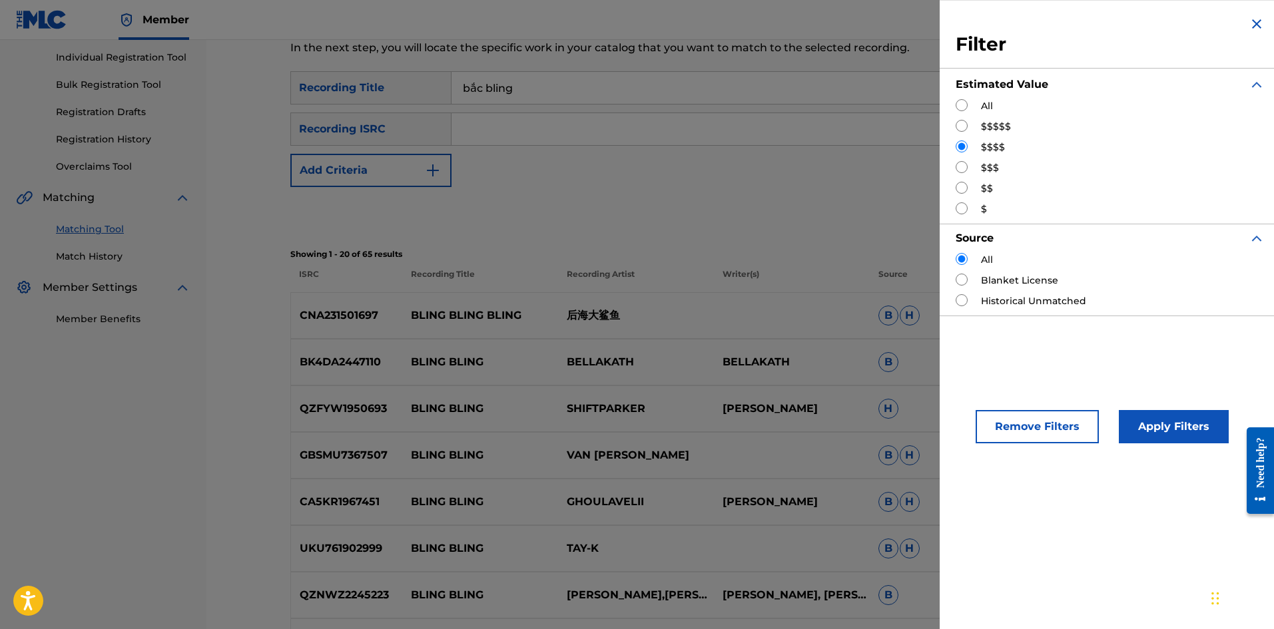
click at [965, 166] on input "Search Form" at bounding box center [961, 167] width 12 height 12
radio input "true"
click at [1147, 418] on button "Apply Filters" at bounding box center [1173, 426] width 110 height 33
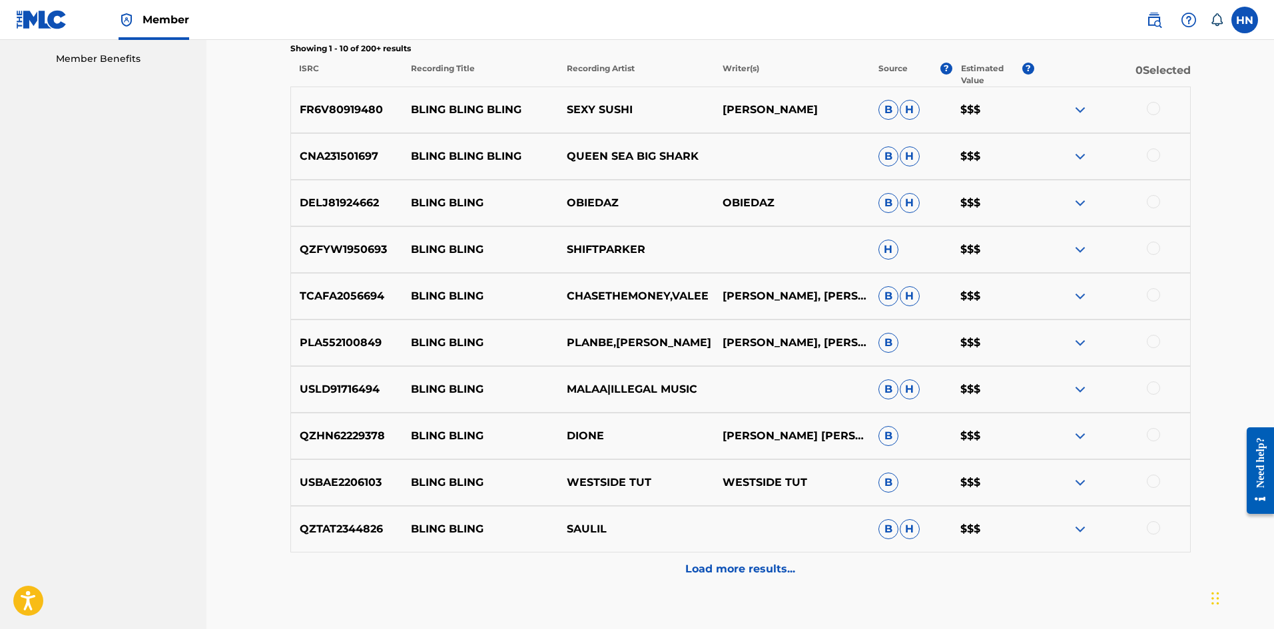
scroll to position [499, 0]
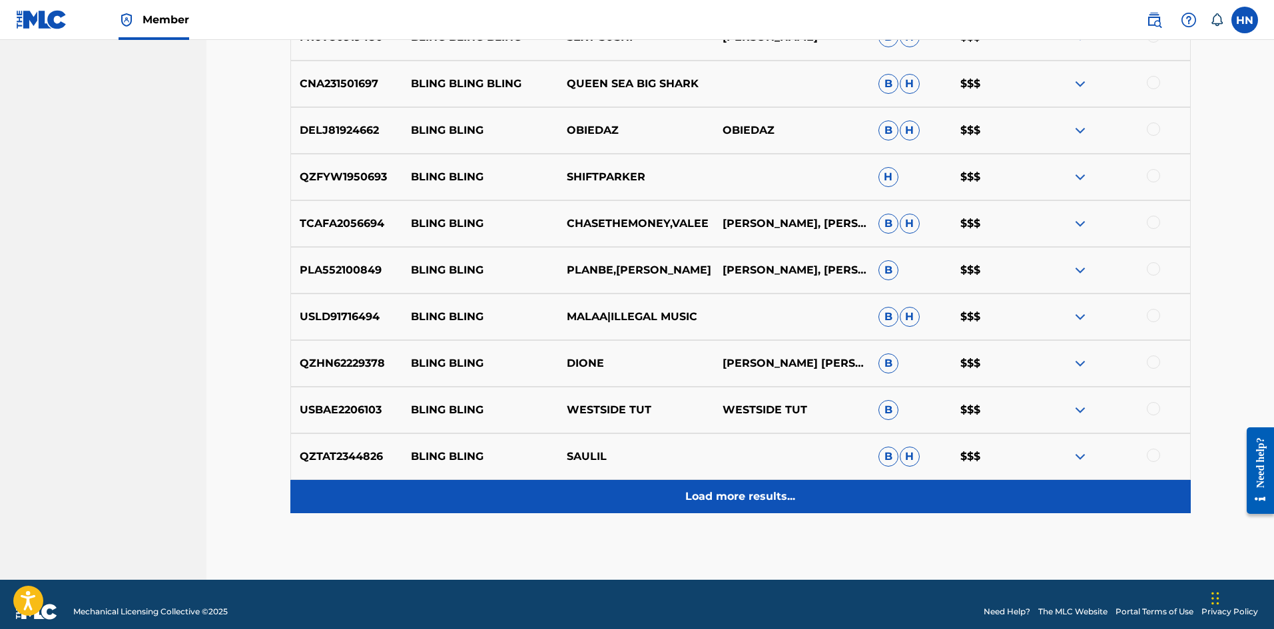
click at [776, 490] on p "Load more results..." at bounding box center [740, 497] width 110 height 16
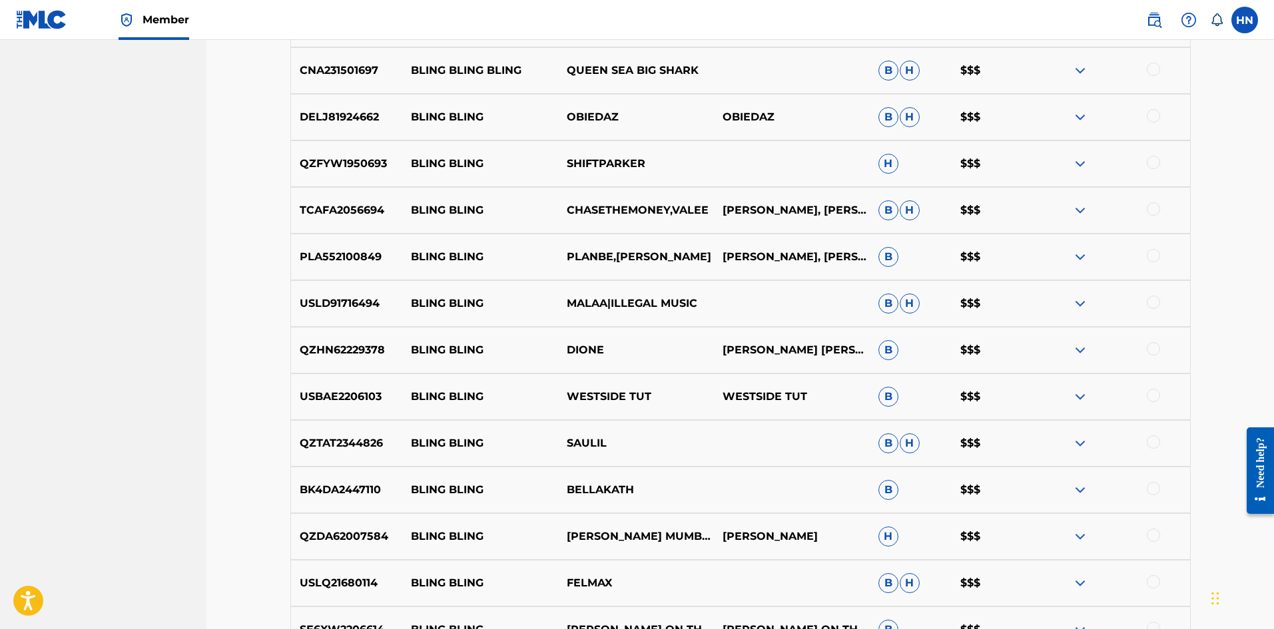
scroll to position [114, 0]
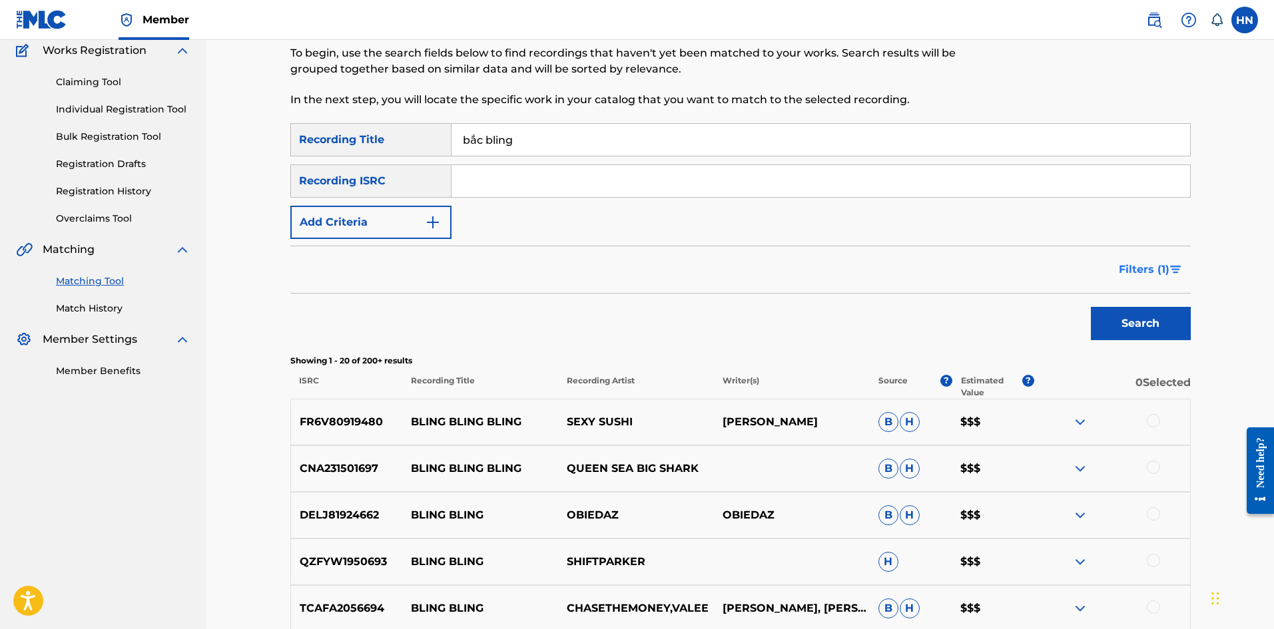
click at [1166, 276] on span "Filters ( 1 )" at bounding box center [1143, 270] width 51 height 16
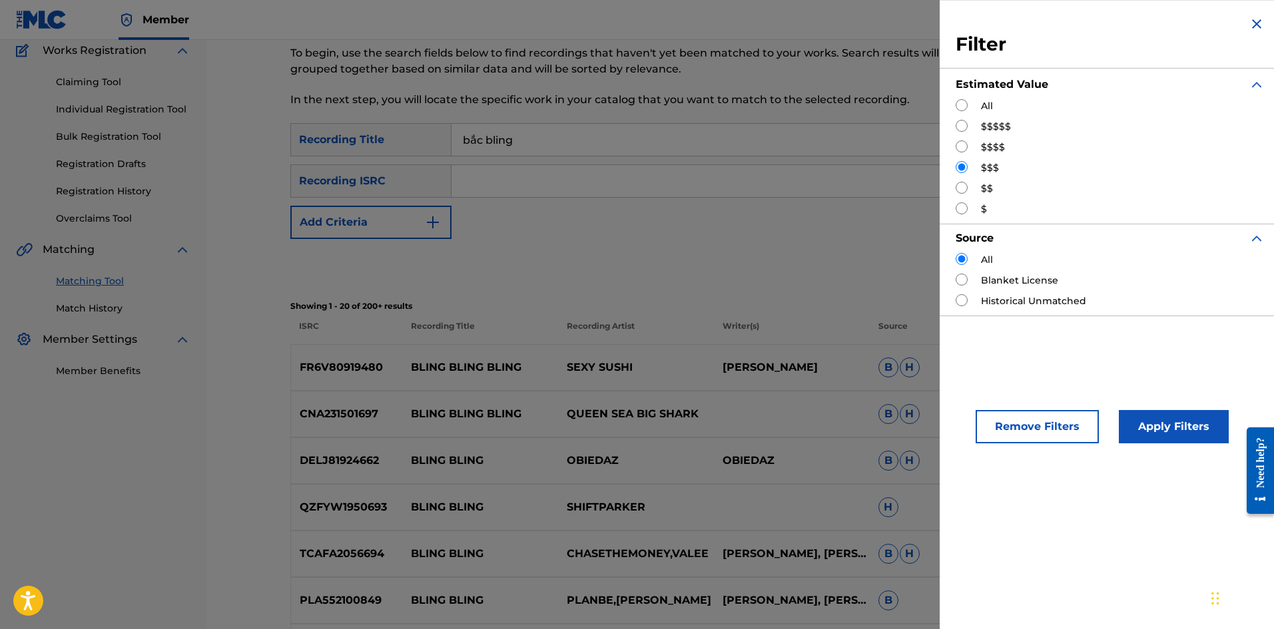
click at [961, 190] on input "Search Form" at bounding box center [961, 188] width 12 height 12
radio input "true"
click at [1148, 417] on button "Apply Filters" at bounding box center [1173, 426] width 110 height 33
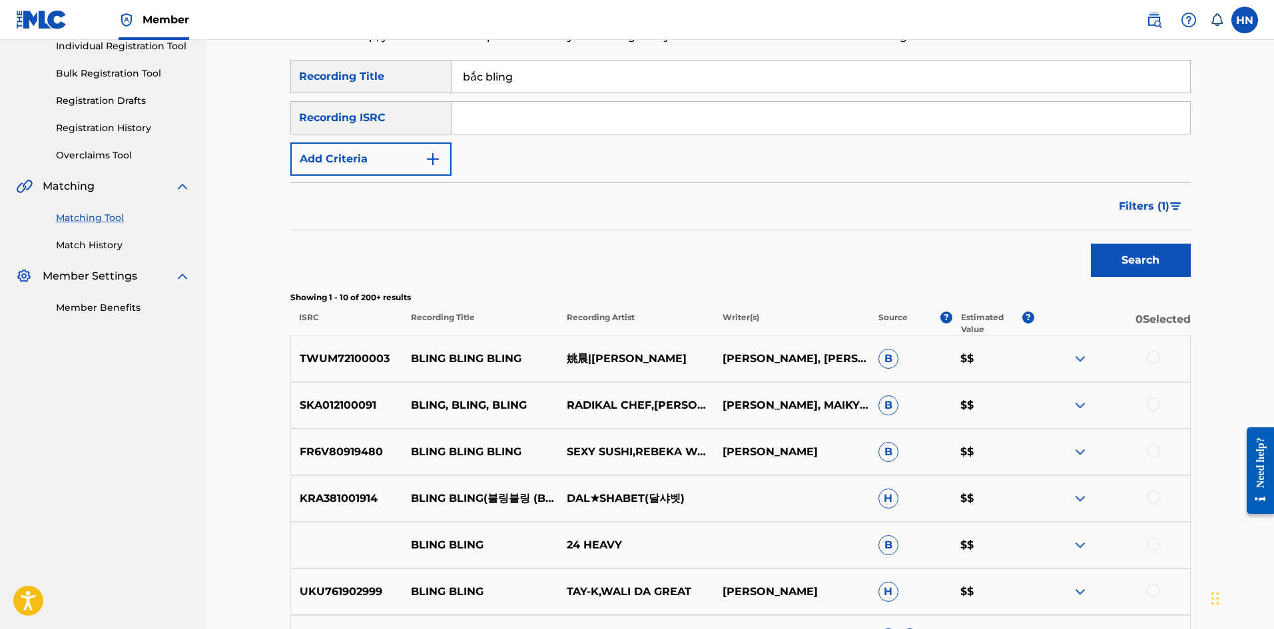
scroll to position [99, 0]
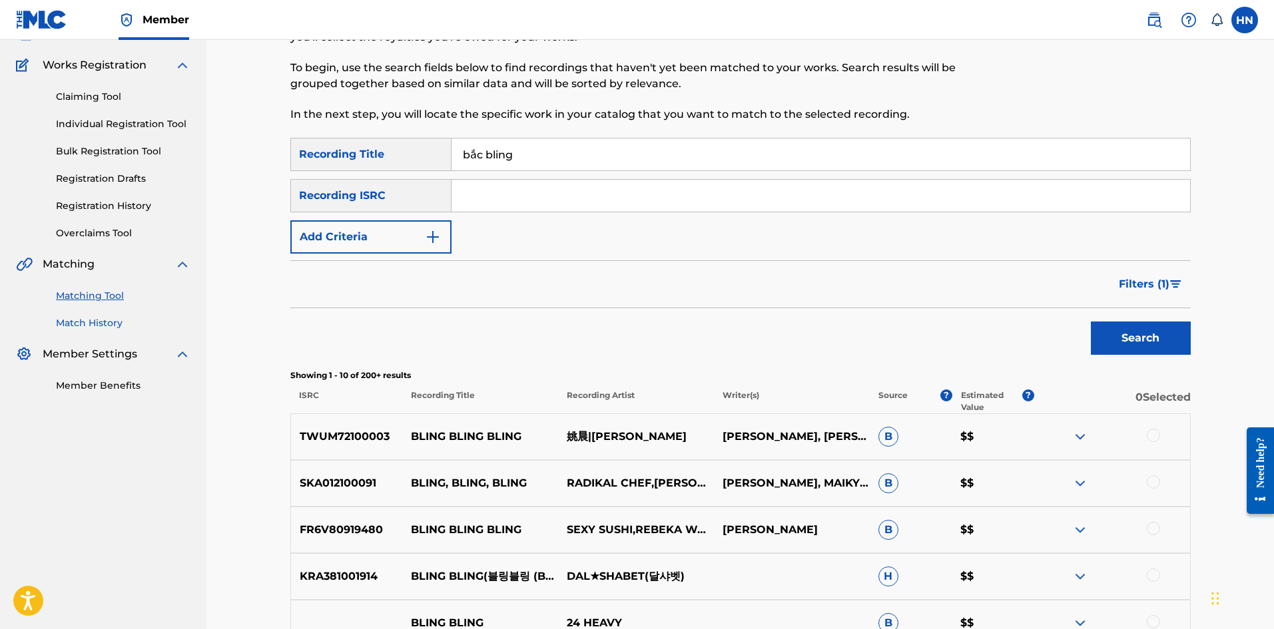
click at [91, 320] on link "Match History" at bounding box center [123, 323] width 134 height 14
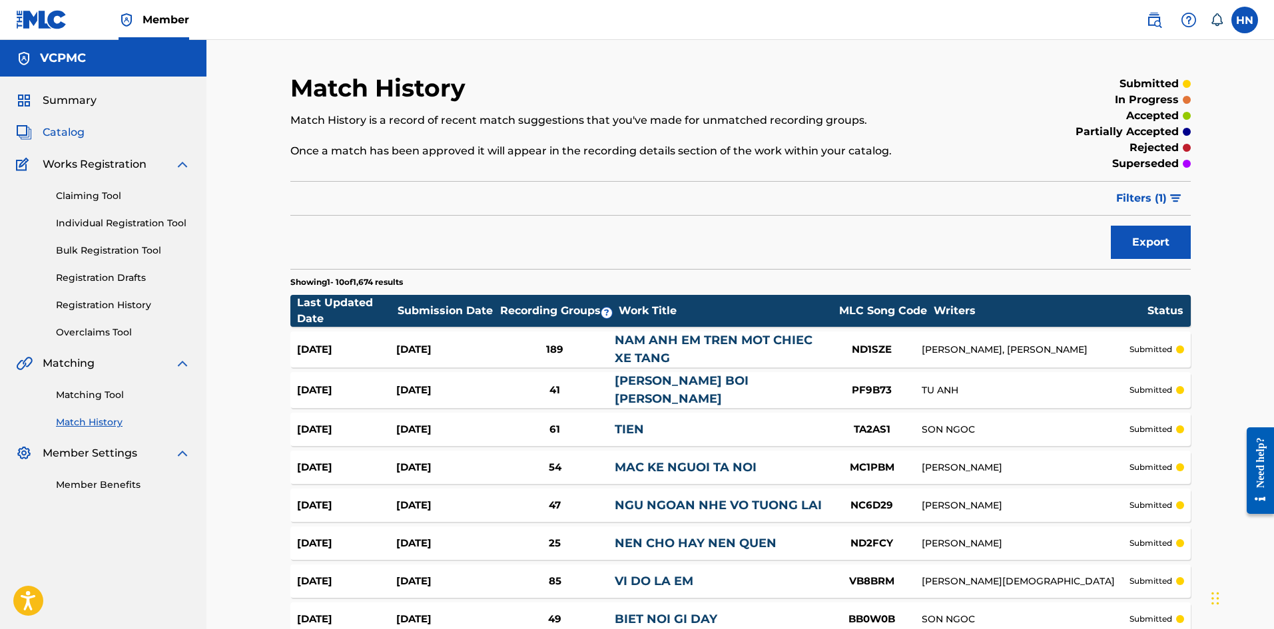
click at [77, 128] on span "Catalog" at bounding box center [64, 132] width 42 height 16
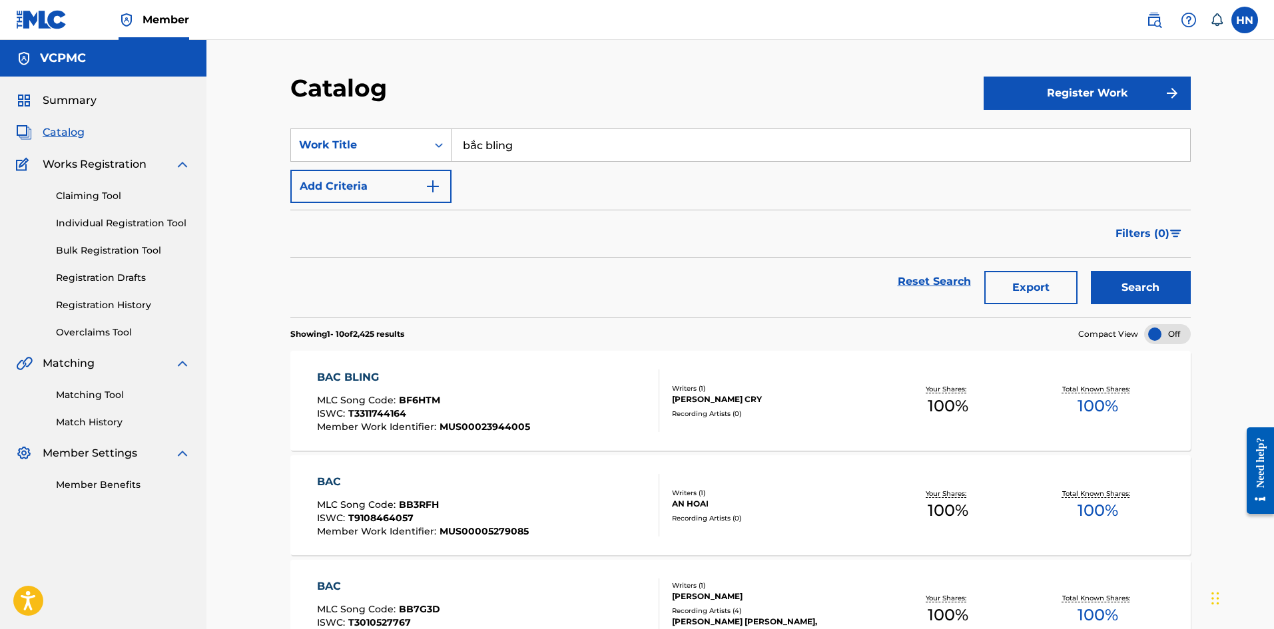
click at [387, 383] on div "BAC BLING" at bounding box center [423, 377] width 213 height 16
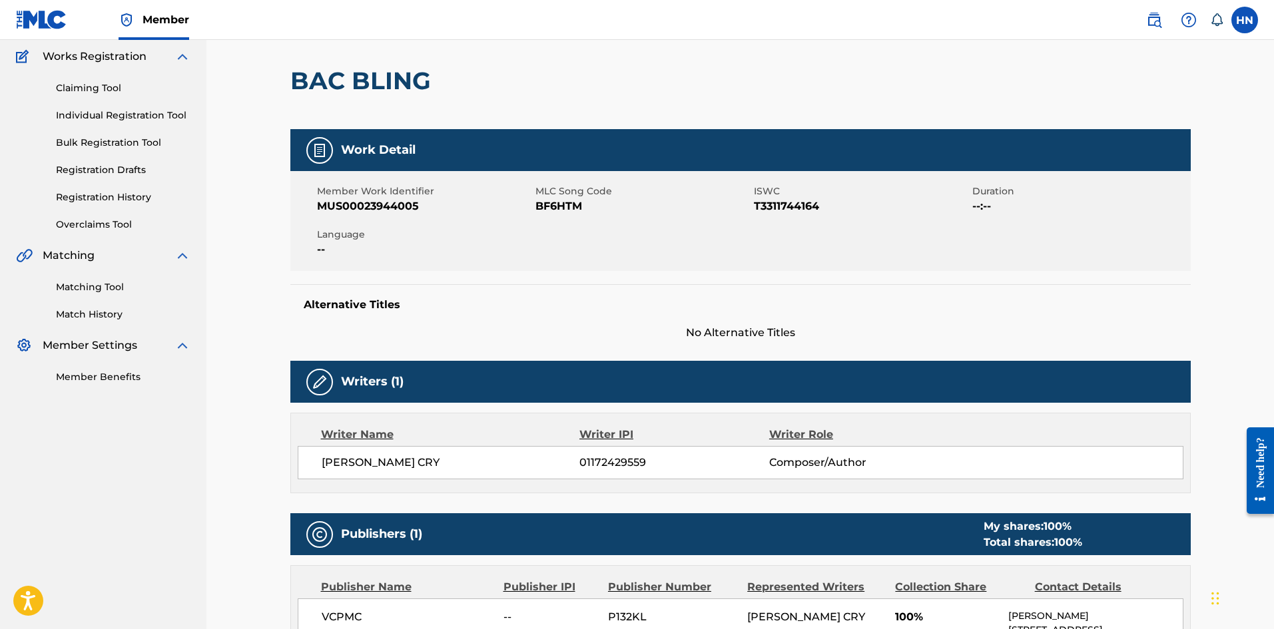
scroll to position [67, 0]
